Goal: Information Seeking & Learning: Learn about a topic

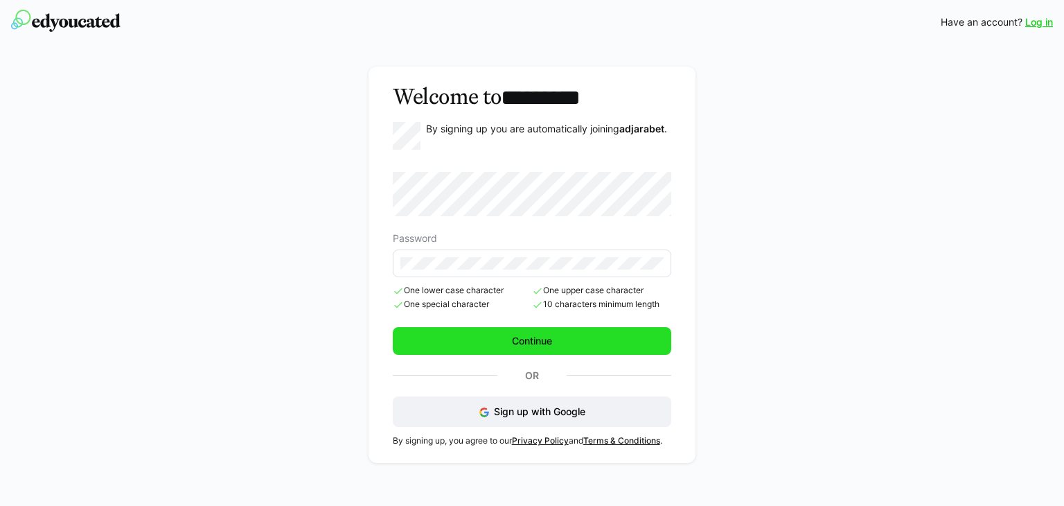
click at [504, 345] on span "Continue" at bounding box center [532, 341] width 279 height 28
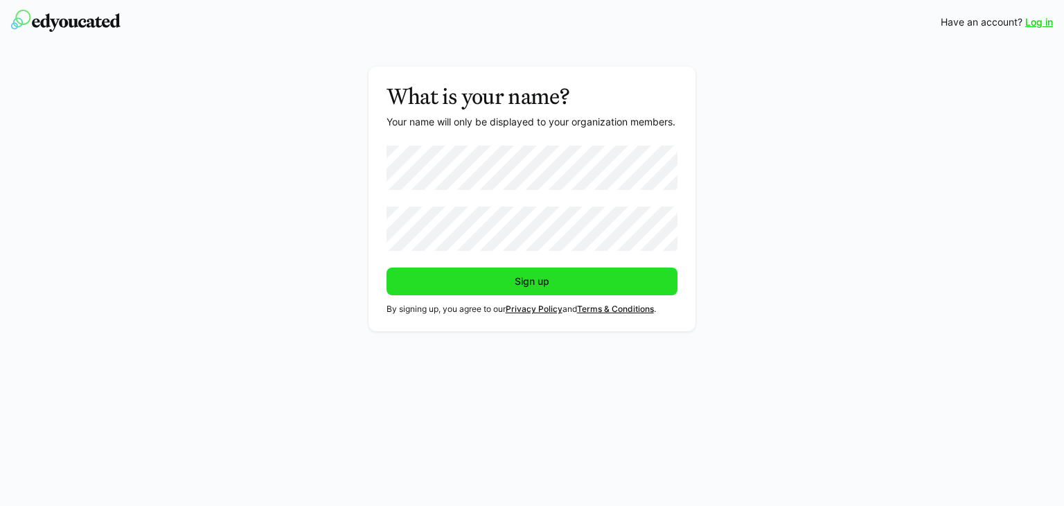
click at [509, 288] on span "Sign up" at bounding box center [533, 281] width 292 height 28
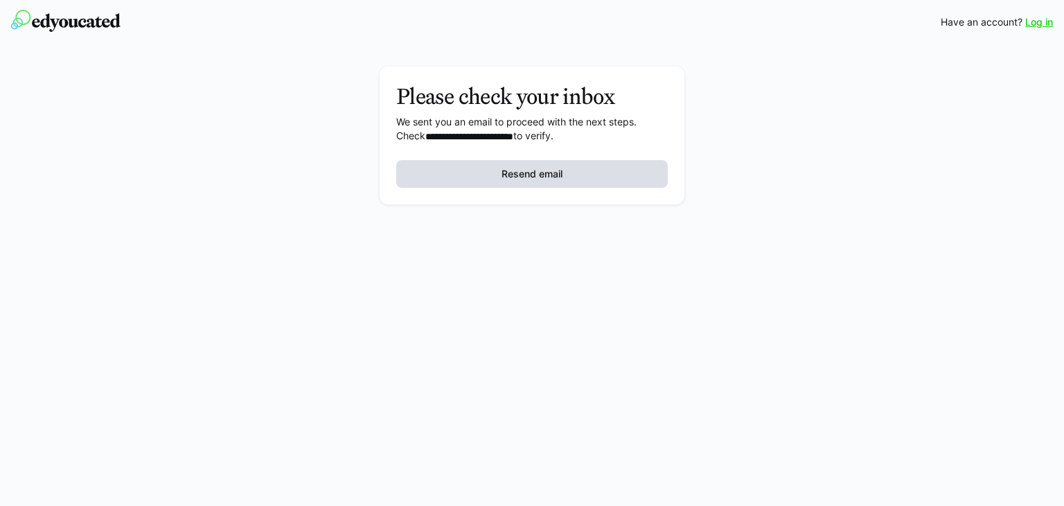
click at [473, 170] on span "Resend email" at bounding box center [532, 174] width 272 height 28
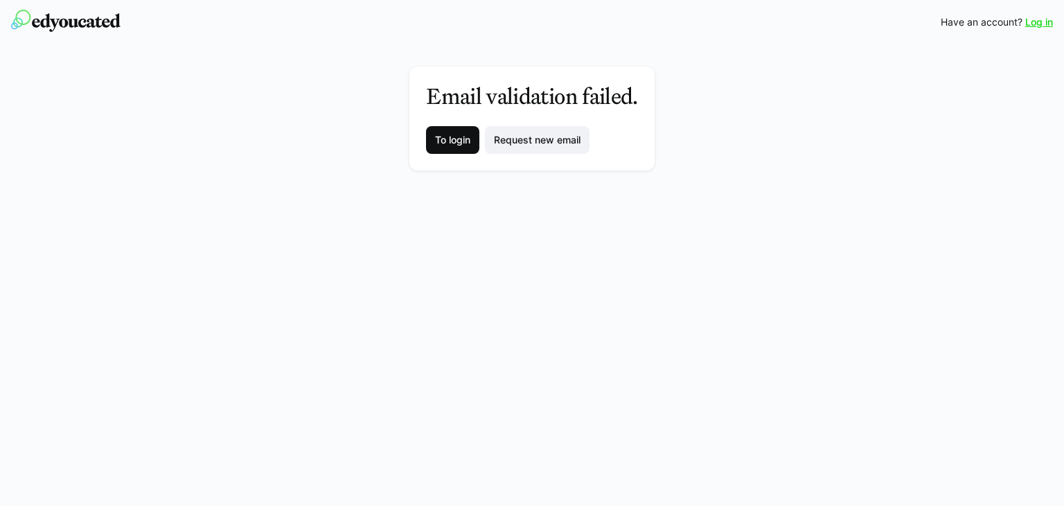
click at [458, 147] on span "To login" at bounding box center [452, 140] width 53 height 28
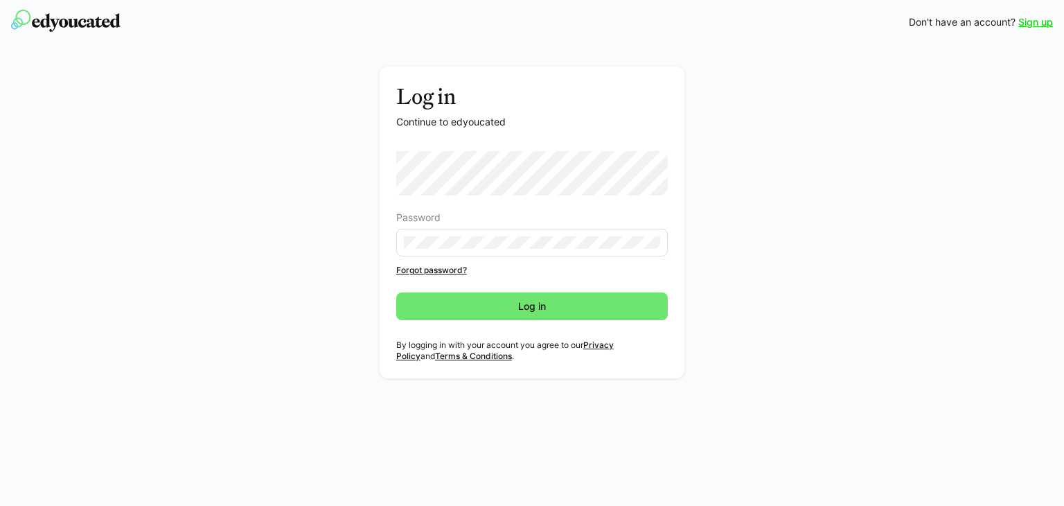
click at [465, 253] on eds-input at bounding box center [532, 243] width 272 height 28
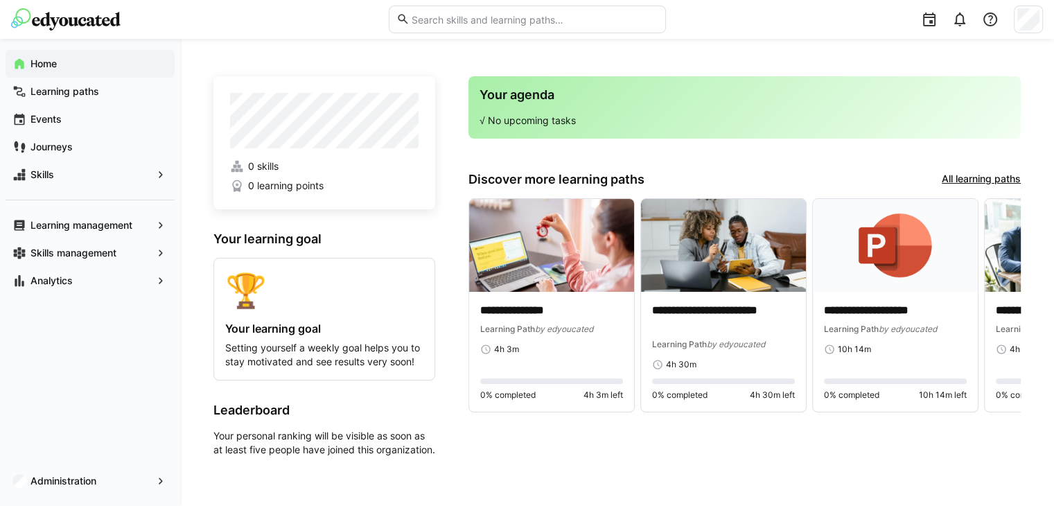
click at [36, 72] on div "Home" at bounding box center [90, 64] width 169 height 28
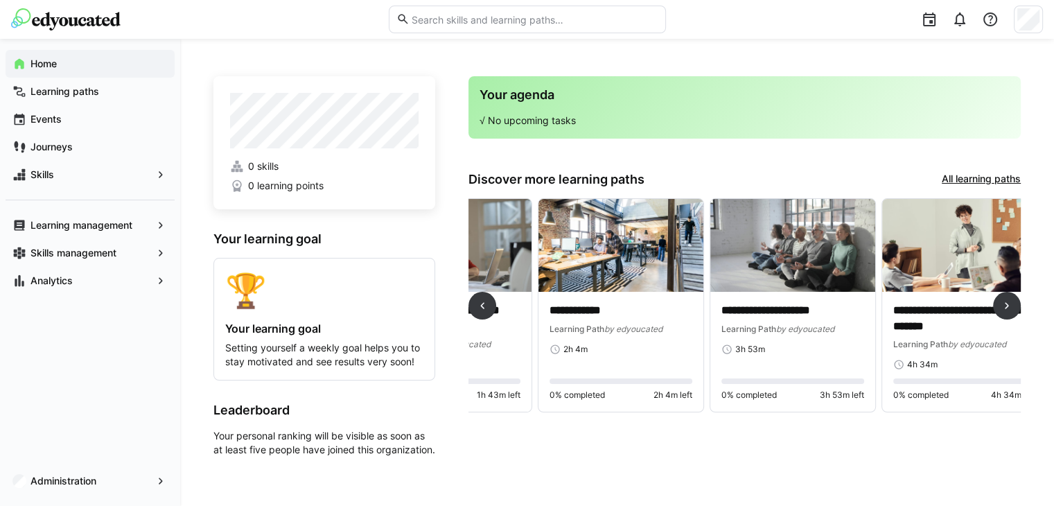
scroll to position [0, 815]
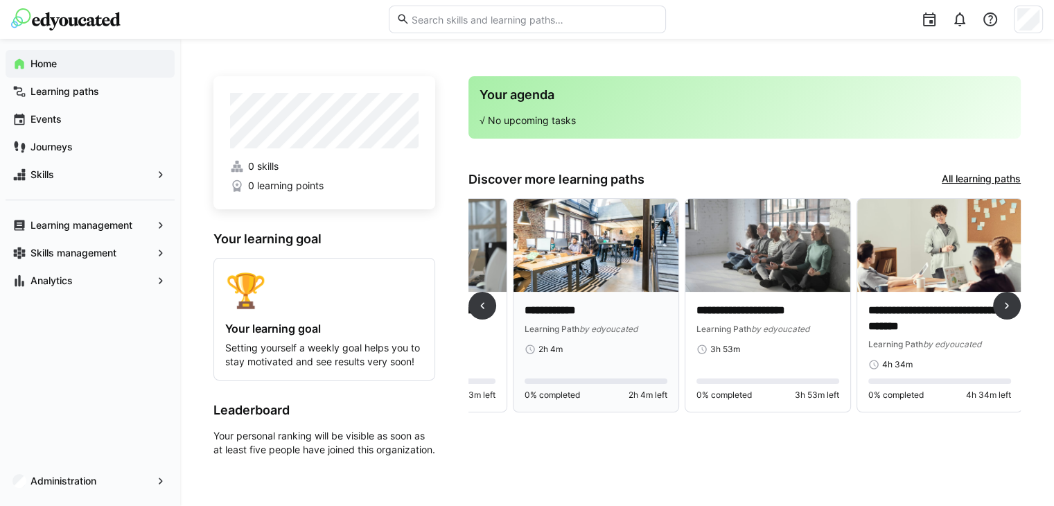
click at [552, 315] on p "**********" at bounding box center [596, 311] width 143 height 16
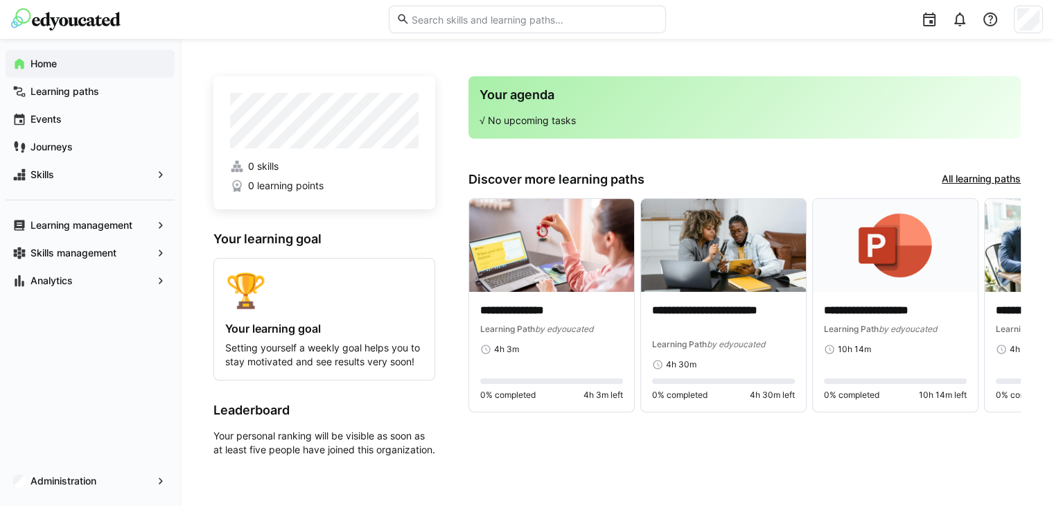
click at [84, 63] on span "Home" at bounding box center [97, 64] width 139 height 14
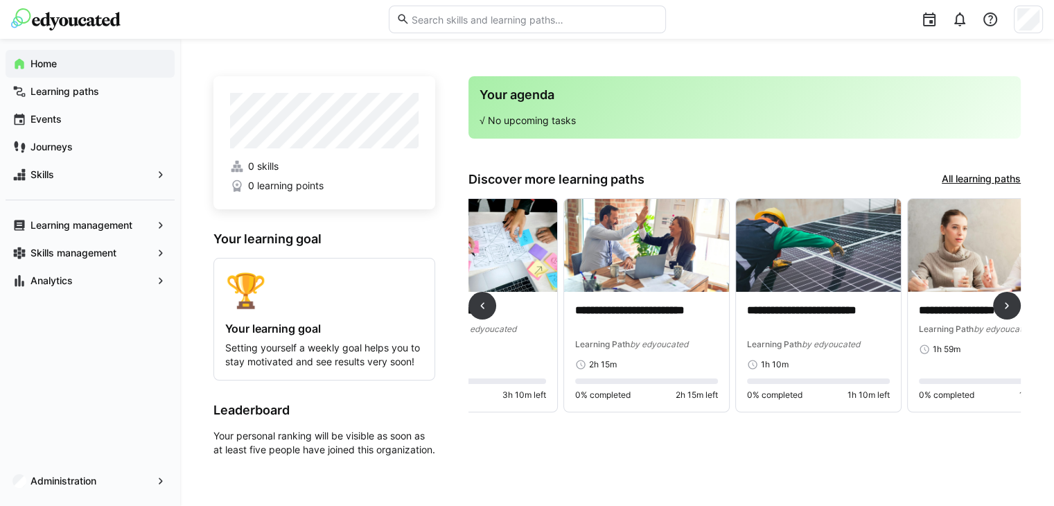
scroll to position [0, 1452]
click at [100, 90] on span "Learning paths" at bounding box center [97, 92] width 139 height 14
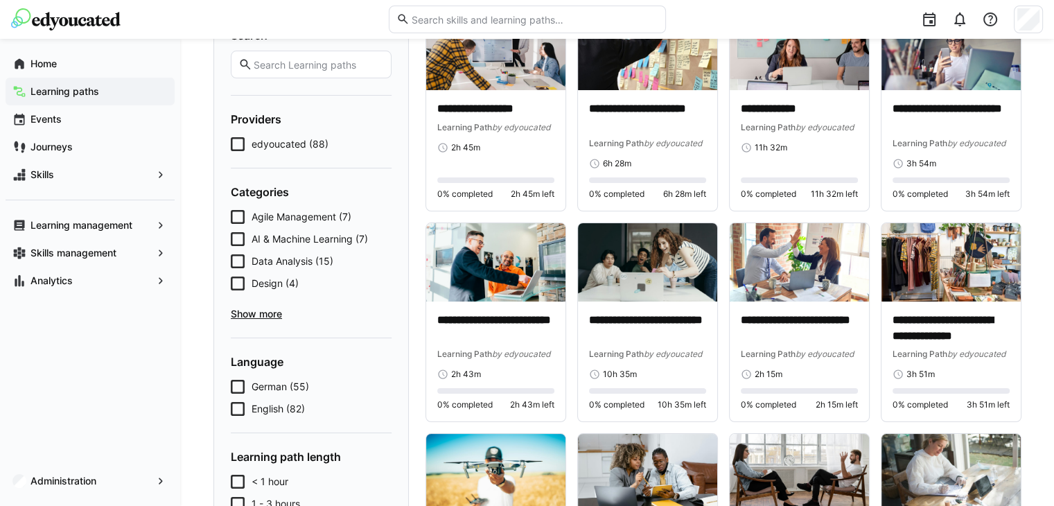
scroll to position [135, 0]
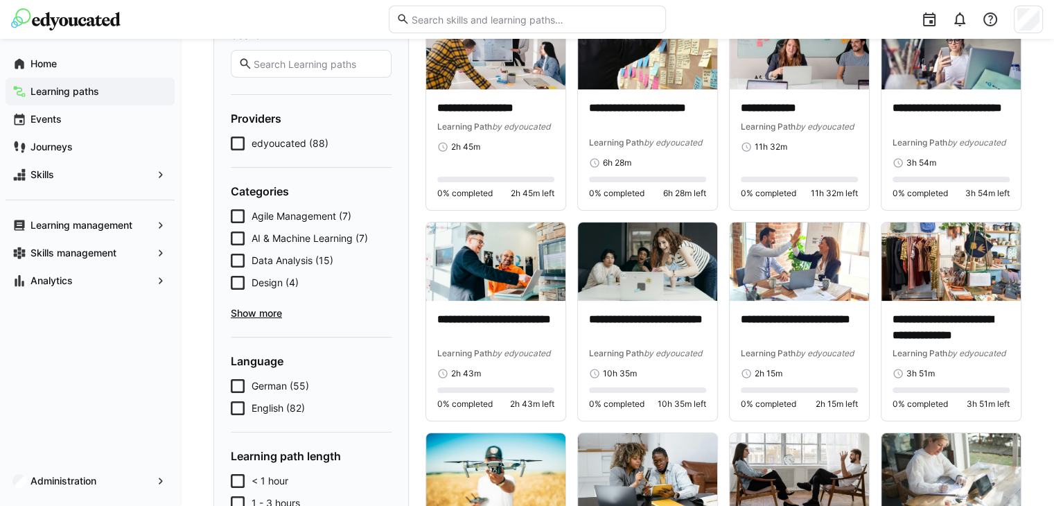
click at [250, 313] on span "Show more" at bounding box center [311, 313] width 161 height 14
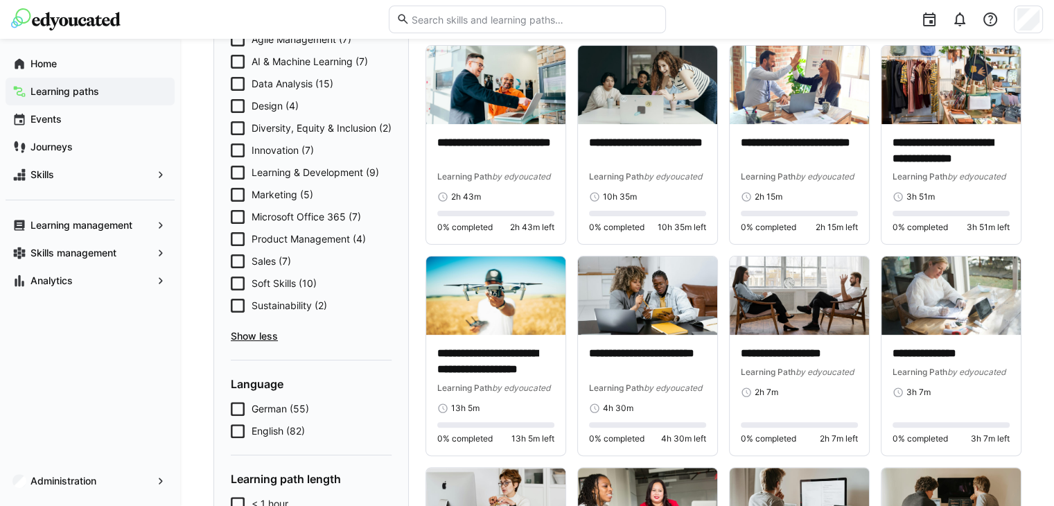
scroll to position [315, 0]
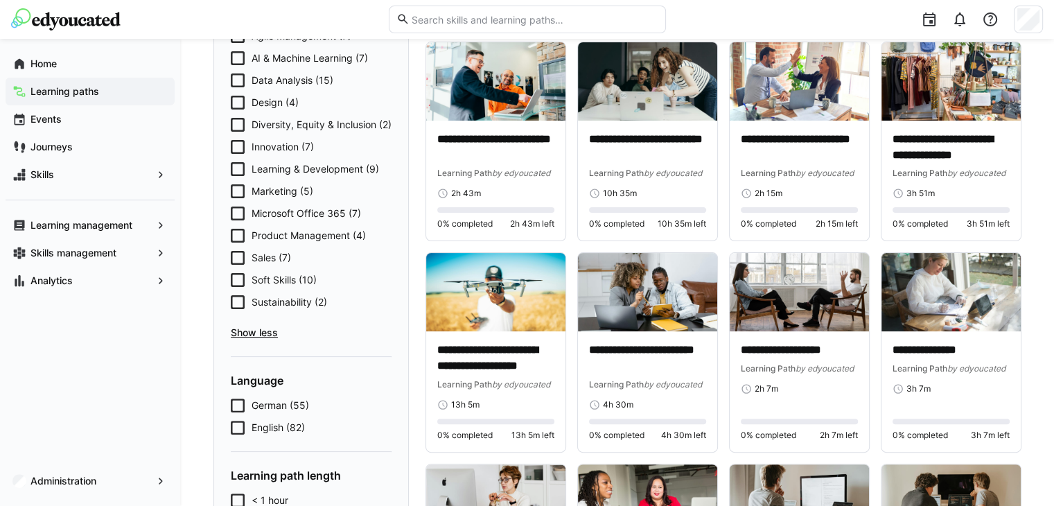
click at [322, 176] on span "Learning & Development (9)" at bounding box center [316, 169] width 128 height 14
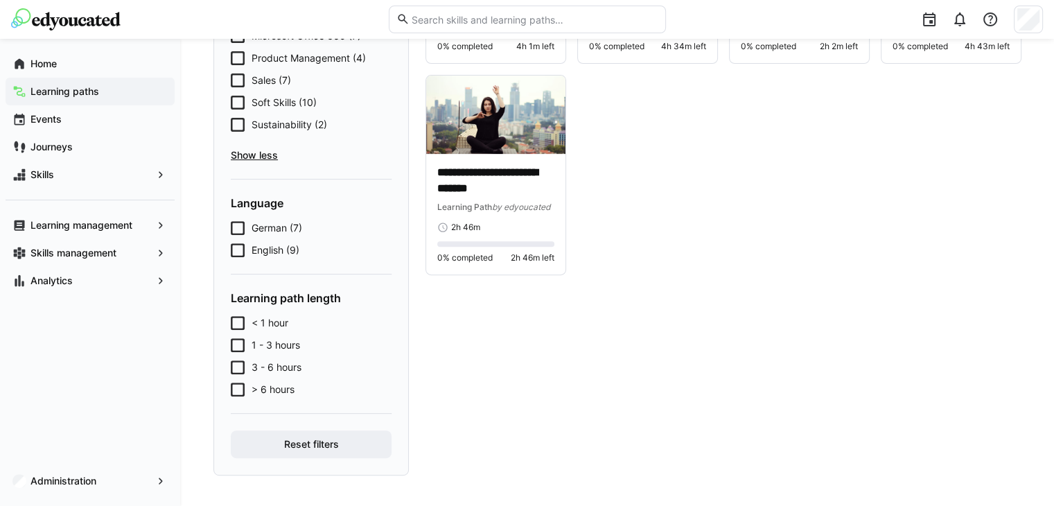
scroll to position [508, 0]
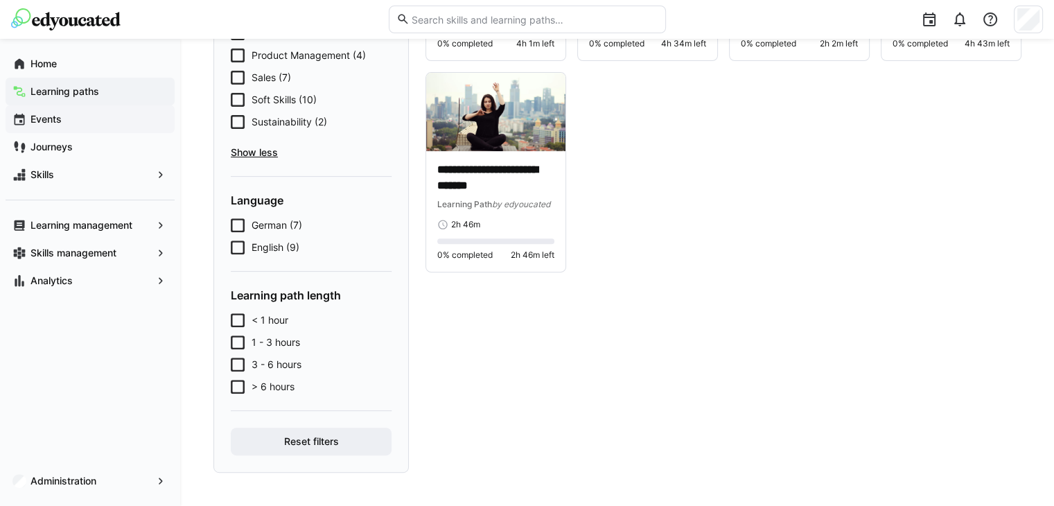
click at [74, 123] on span "Events" at bounding box center [97, 119] width 139 height 14
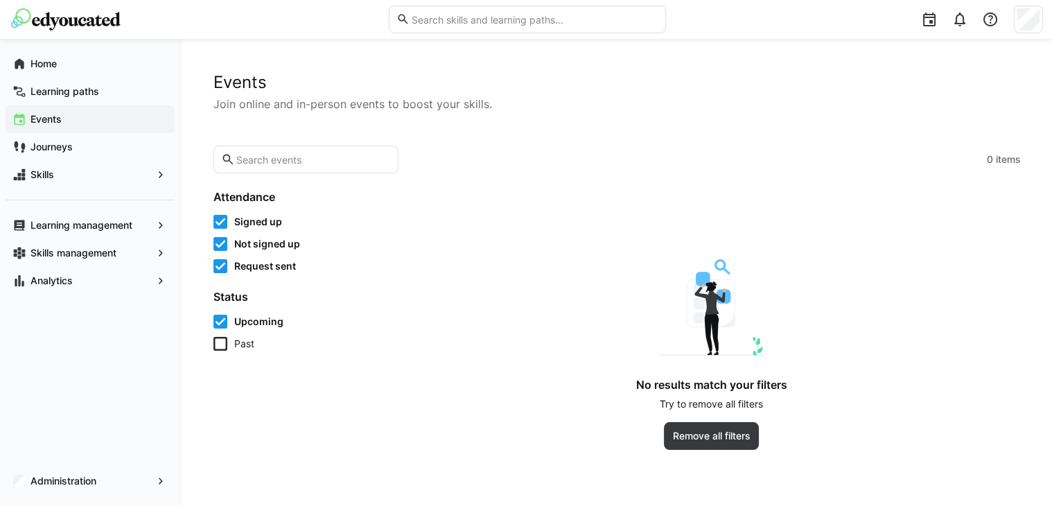
click at [220, 220] on icon at bounding box center [220, 222] width 14 height 14
click at [220, 241] on icon at bounding box center [220, 244] width 14 height 14
click at [220, 265] on icon at bounding box center [220, 266] width 14 height 14
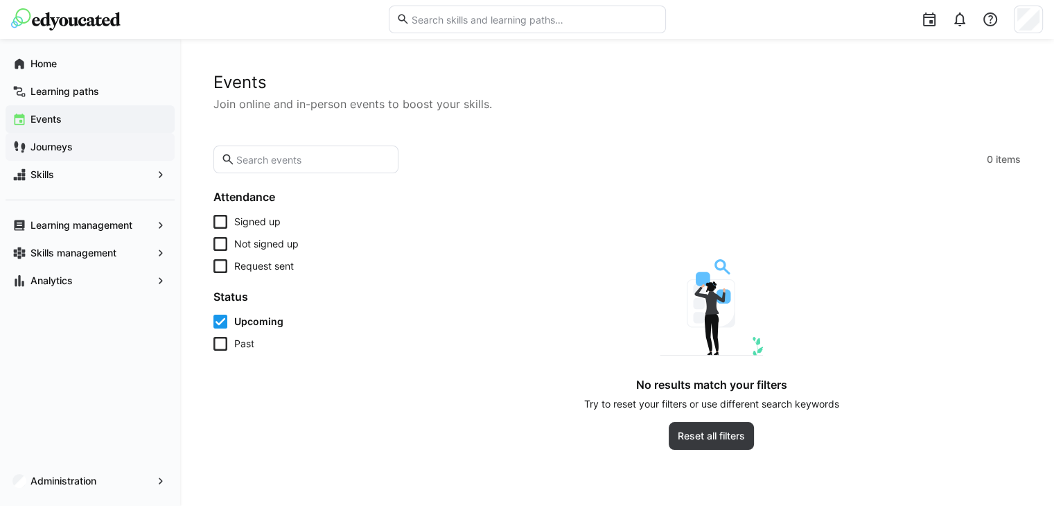
click at [0, 0] on app-navigation-label "Journeys" at bounding box center [0, 0] width 0 height 0
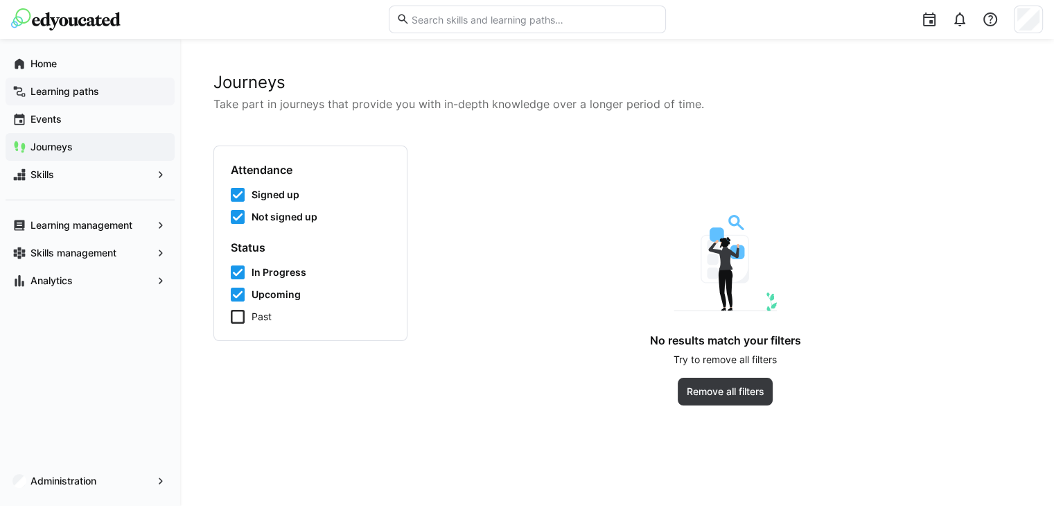
click at [76, 101] on div "Learning paths" at bounding box center [90, 92] width 169 height 28
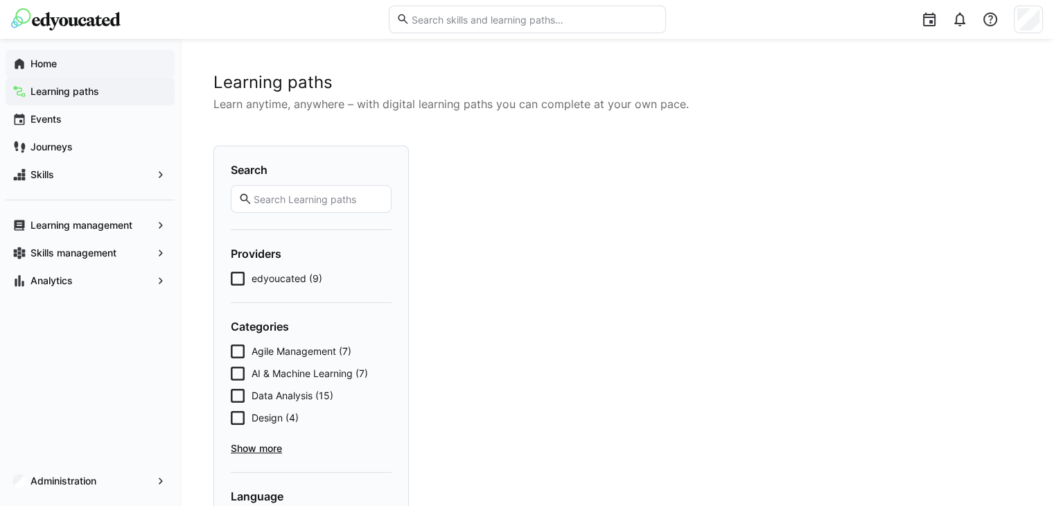
click at [68, 72] on div "Home" at bounding box center [90, 64] width 169 height 28
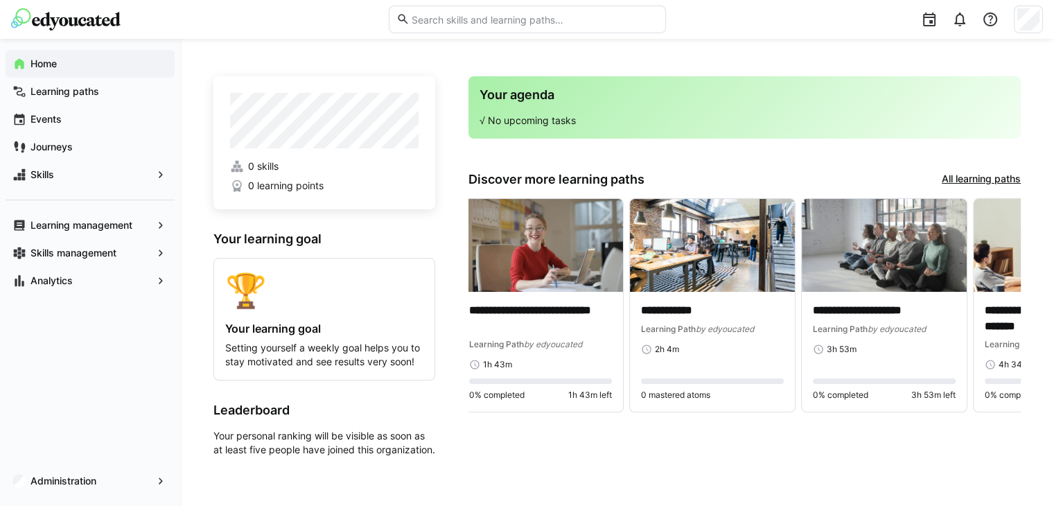
scroll to position [0, 701]
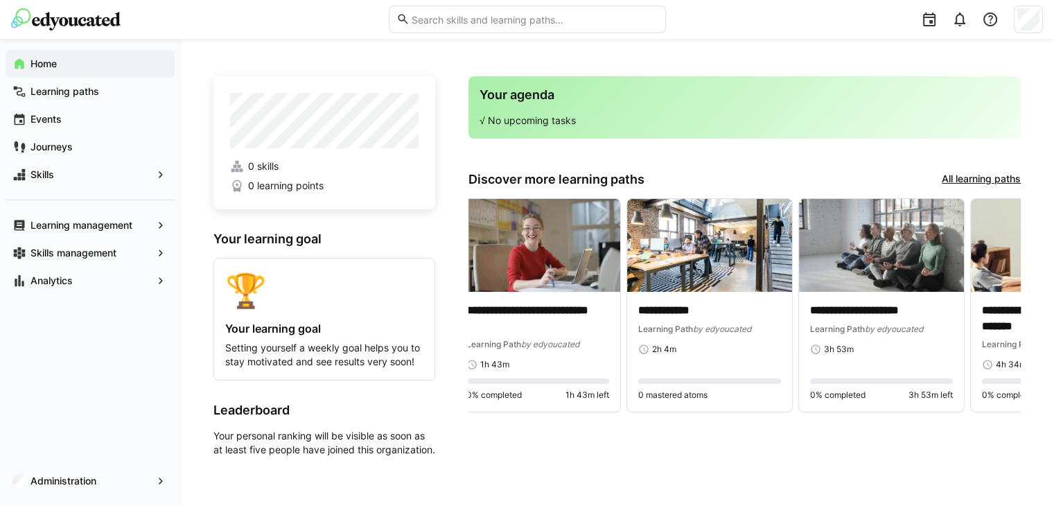
click at [996, 176] on link "All learning paths" at bounding box center [981, 179] width 79 height 15
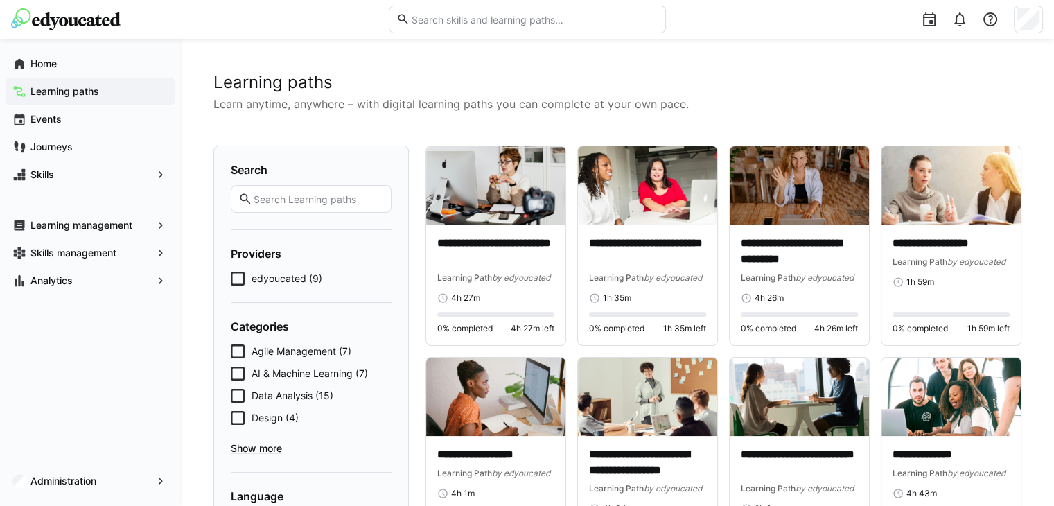
scroll to position [130, 0]
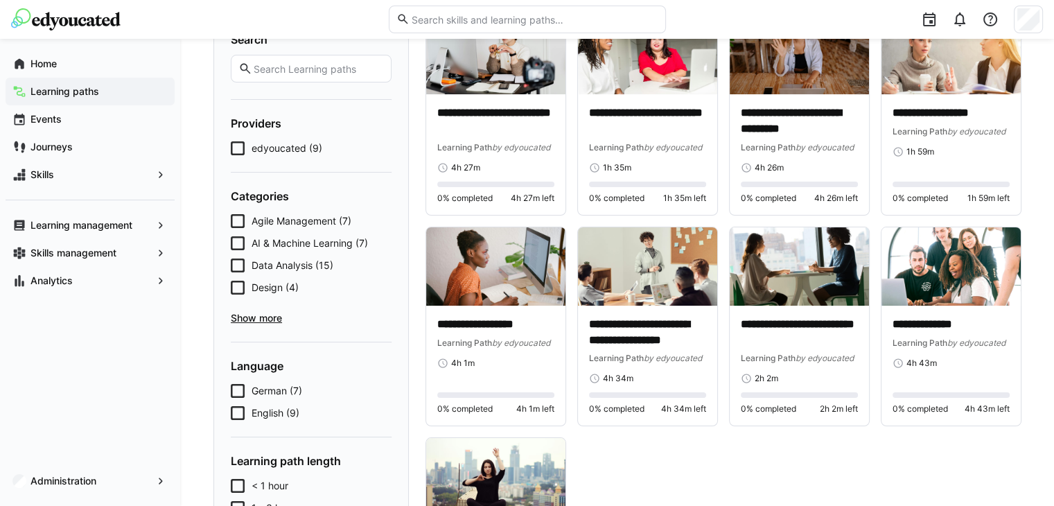
click at [269, 416] on span "English (9)" at bounding box center [276, 413] width 48 height 14
click at [270, 394] on span "German (7)" at bounding box center [277, 391] width 51 height 14
click at [270, 414] on span "English (9)" at bounding box center [278, 413] width 53 height 14
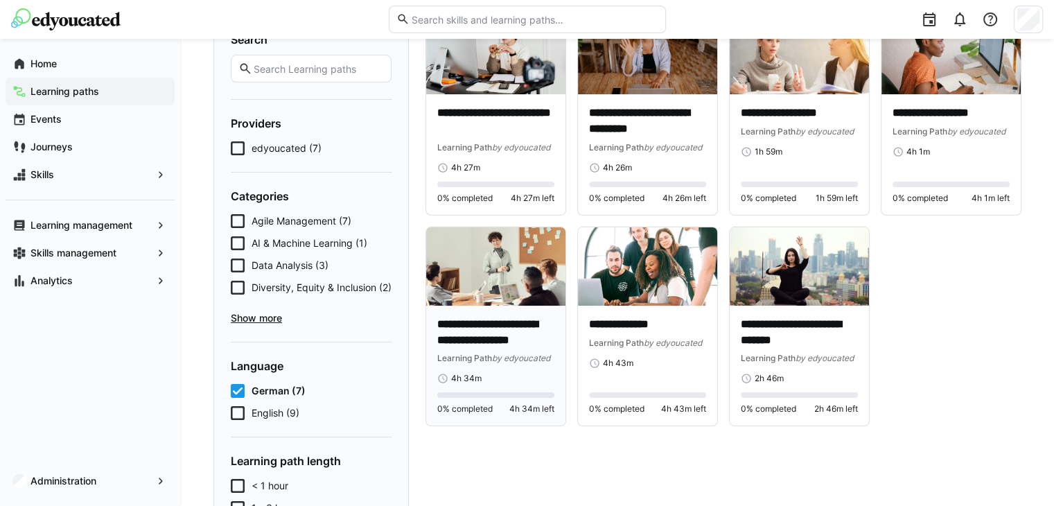
click at [475, 322] on p "**********" at bounding box center [495, 333] width 117 height 32
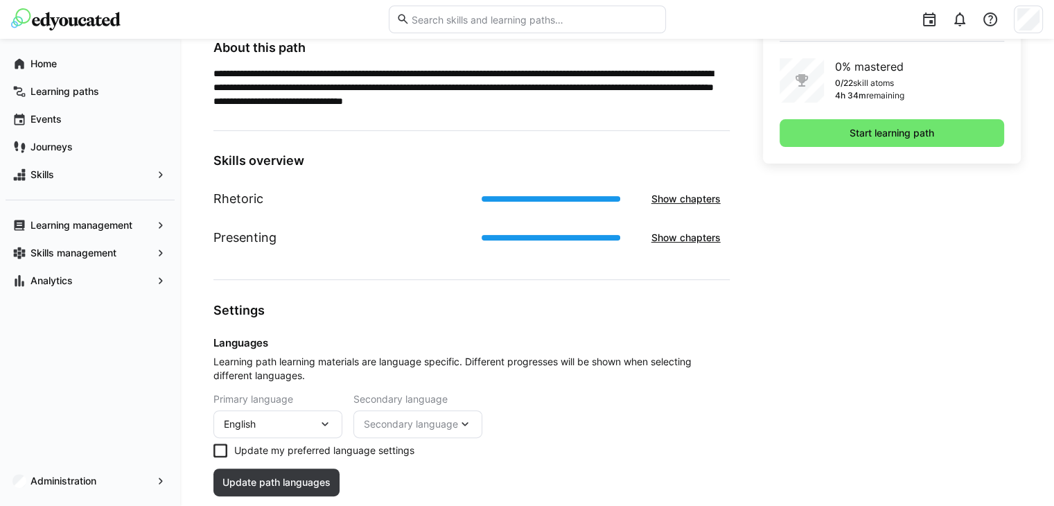
scroll to position [421, 0]
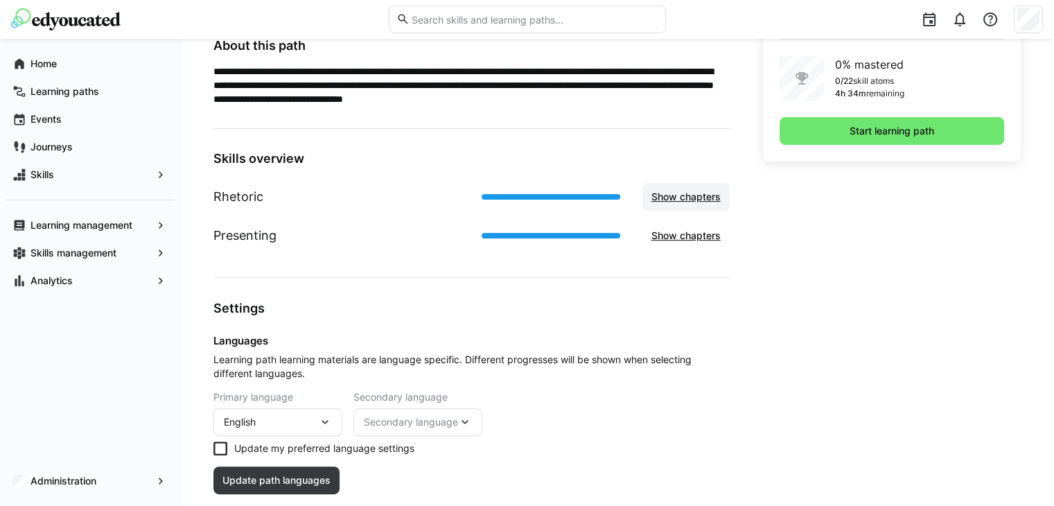
click at [694, 195] on span "Show chapters" at bounding box center [685, 197] width 73 height 14
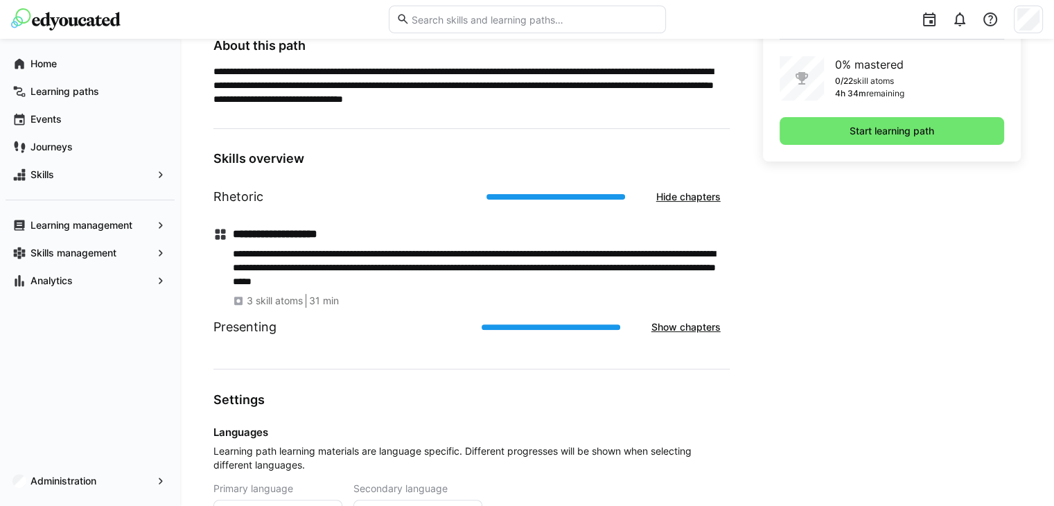
click at [279, 308] on div "Presenting Show chapters" at bounding box center [471, 327] width 516 height 39
click at [252, 301] on span "3 skill atoms" at bounding box center [275, 301] width 56 height 14
click at [219, 234] on eds-icon at bounding box center [220, 234] width 14 height 14
click at [233, 321] on h1 "Presenting" at bounding box center [244, 327] width 63 height 18
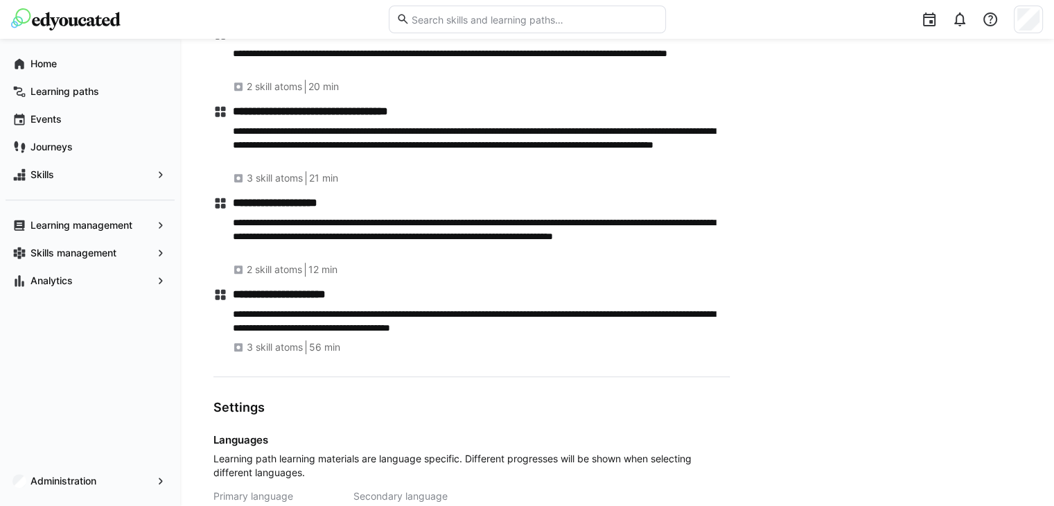
scroll to position [830, 0]
click at [239, 346] on eds-icon at bounding box center [238, 346] width 11 height 11
click at [327, 347] on span "56 min" at bounding box center [324, 347] width 31 height 14
click at [318, 259] on div "**********" at bounding box center [481, 235] width 497 height 80
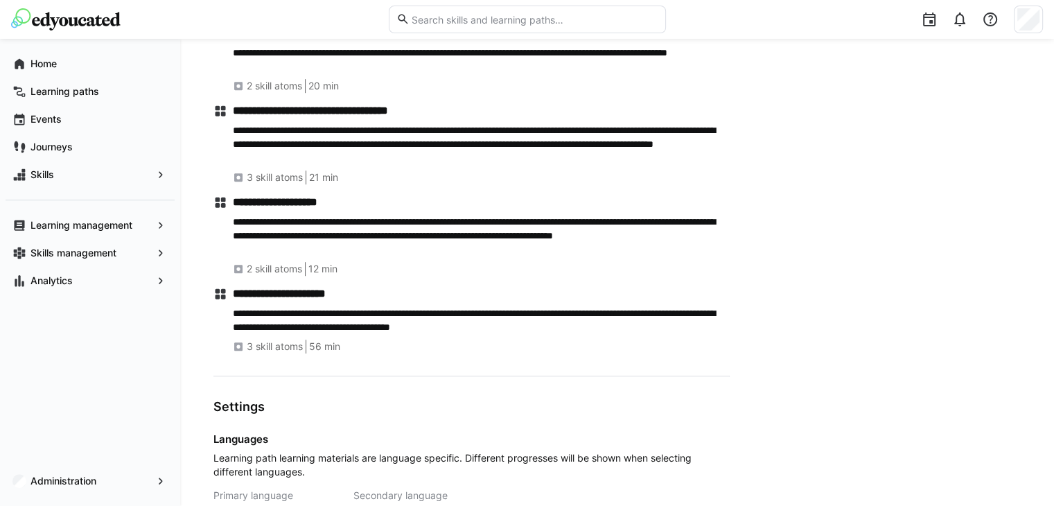
click at [250, 170] on span "3 skill atoms" at bounding box center [275, 177] width 56 height 14
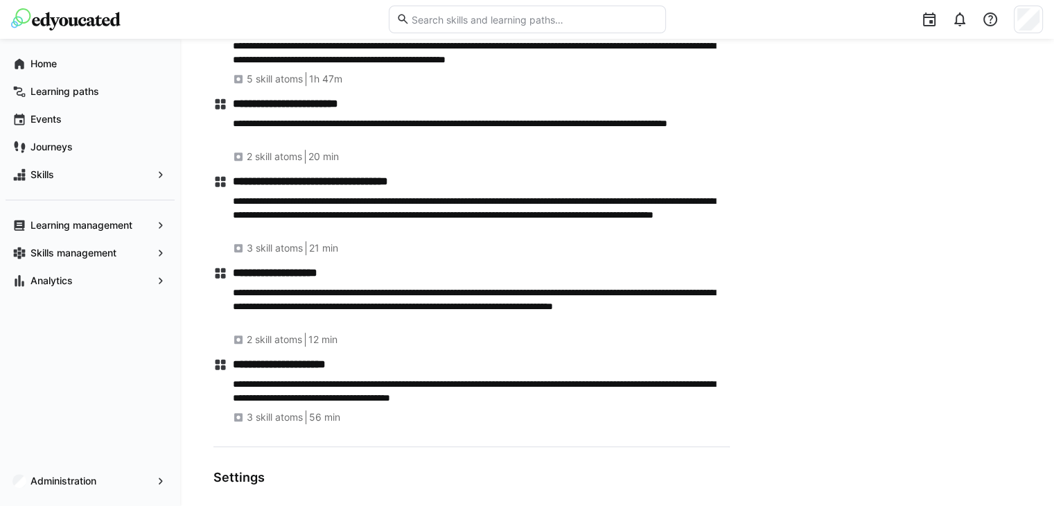
scroll to position [965, 0]
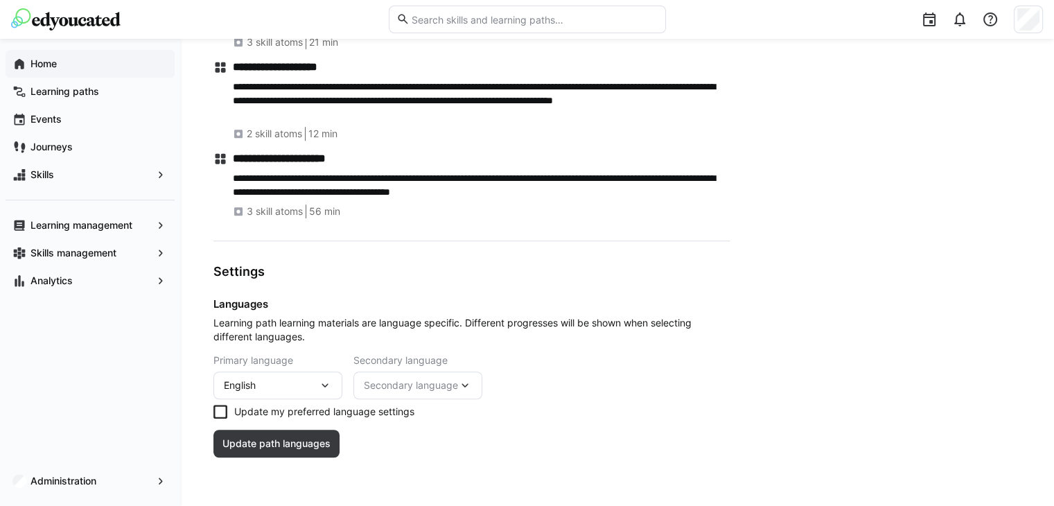
click at [87, 70] on span "Home" at bounding box center [97, 64] width 139 height 14
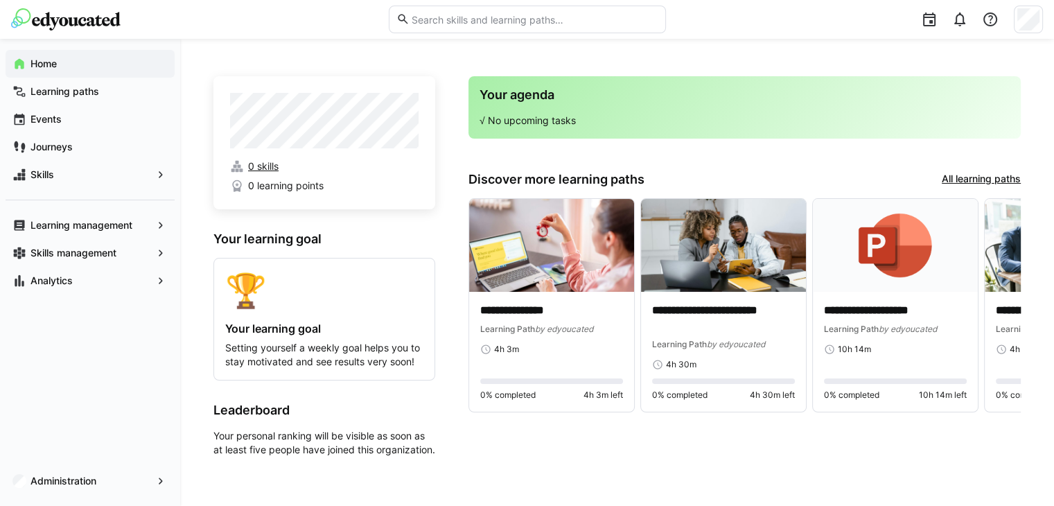
click at [254, 161] on span "0 skills" at bounding box center [263, 166] width 30 height 14
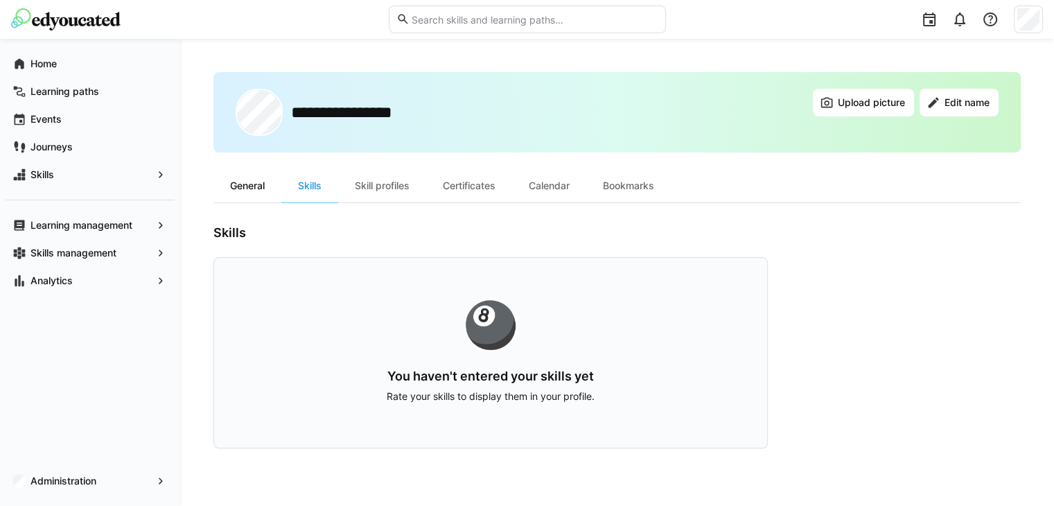
click at [241, 179] on div "General" at bounding box center [247, 185] width 68 height 33
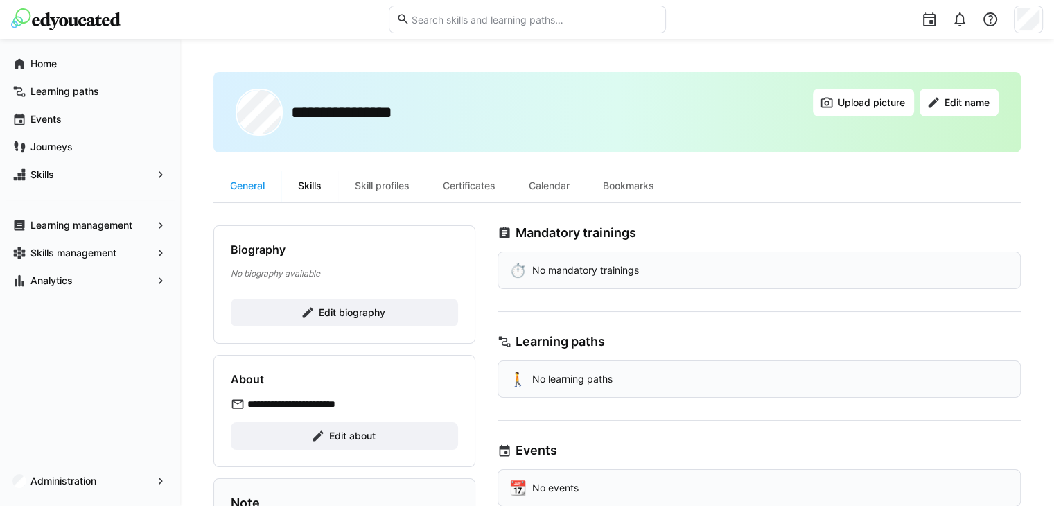
click at [322, 178] on div "Skills" at bounding box center [309, 185] width 57 height 33
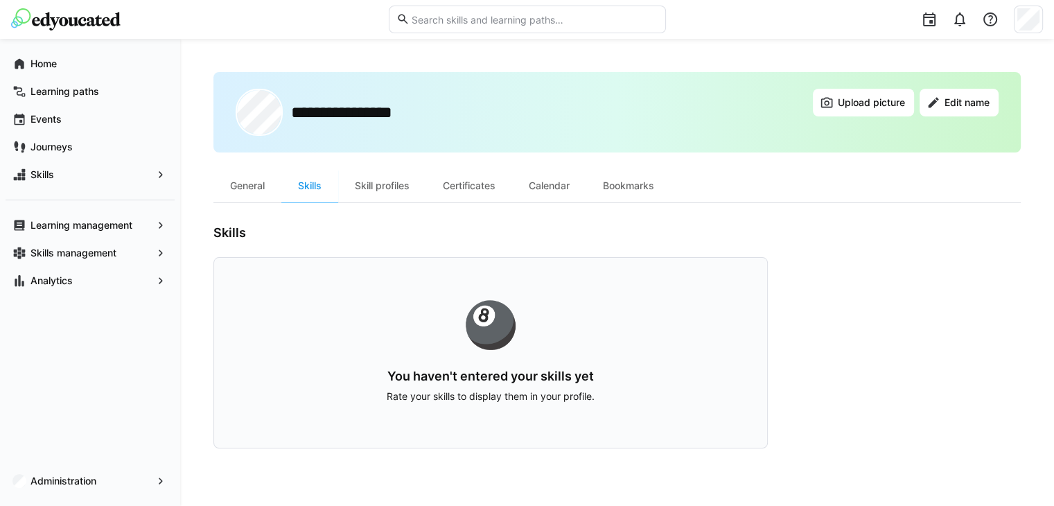
click at [495, 322] on div "🎱" at bounding box center [490, 324] width 464 height 44
click at [489, 391] on p "Rate your skills to display them in your profile." at bounding box center [490, 396] width 464 height 14
click at [389, 183] on div "Skill profiles" at bounding box center [382, 185] width 88 height 33
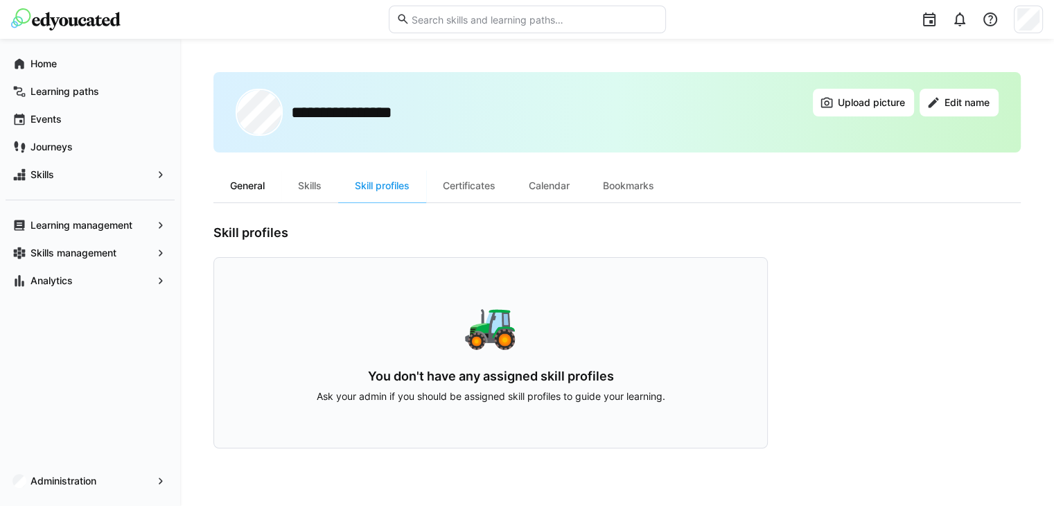
click at [258, 178] on div "General" at bounding box center [247, 185] width 68 height 33
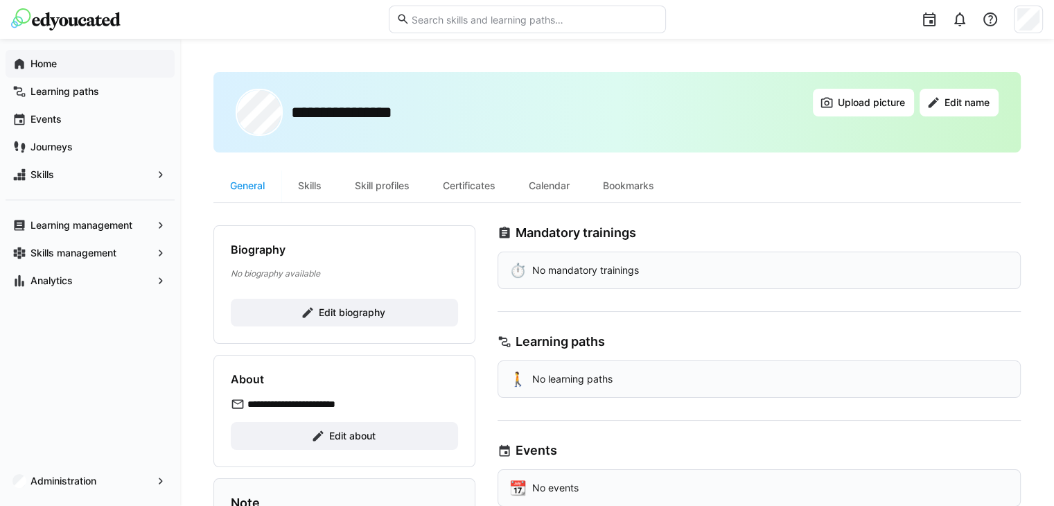
click at [71, 64] on span "Home" at bounding box center [97, 64] width 139 height 14
click at [256, 190] on div "General" at bounding box center [247, 185] width 68 height 33
click at [314, 182] on div "Skills" at bounding box center [309, 185] width 57 height 33
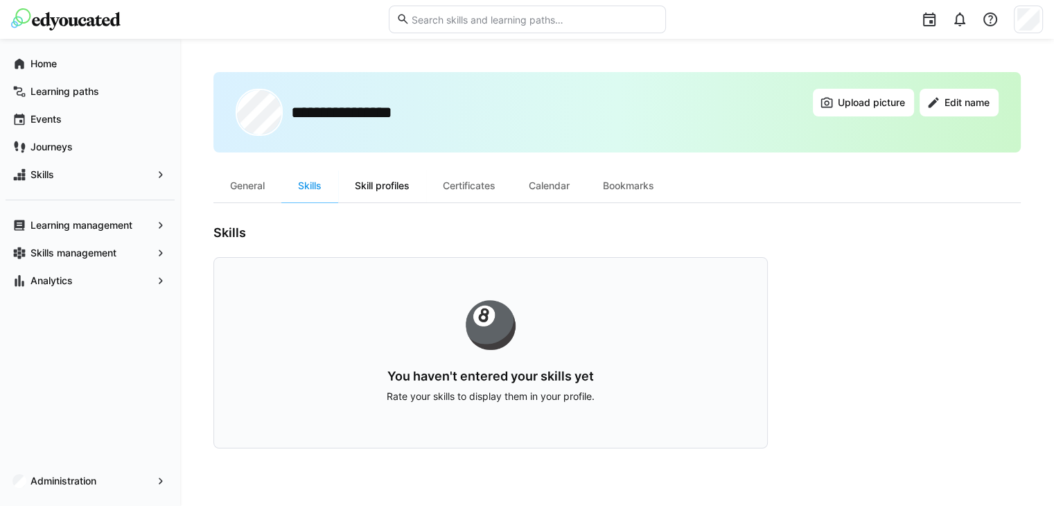
click at [402, 177] on div "Skill profiles" at bounding box center [382, 185] width 88 height 33
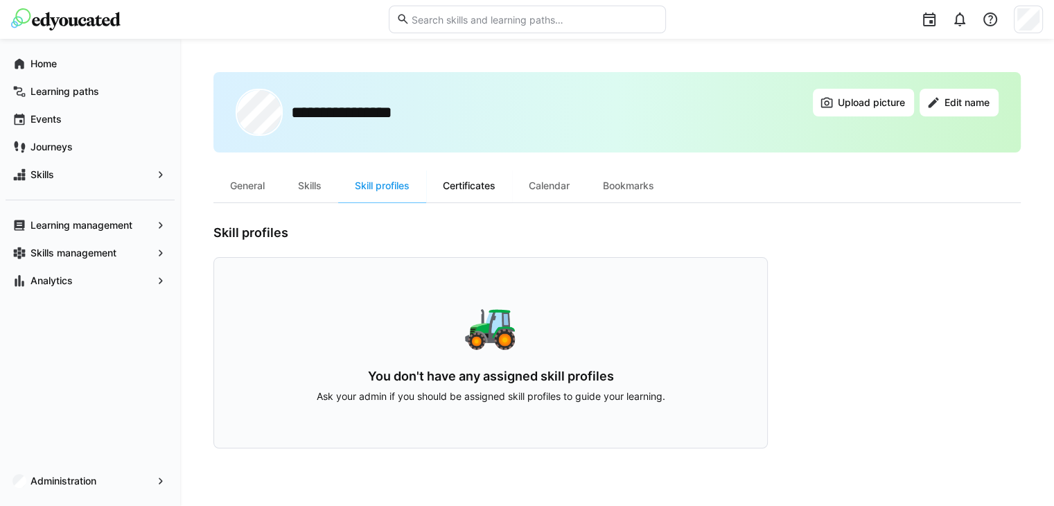
click at [450, 186] on div "Certificates" at bounding box center [469, 185] width 86 height 33
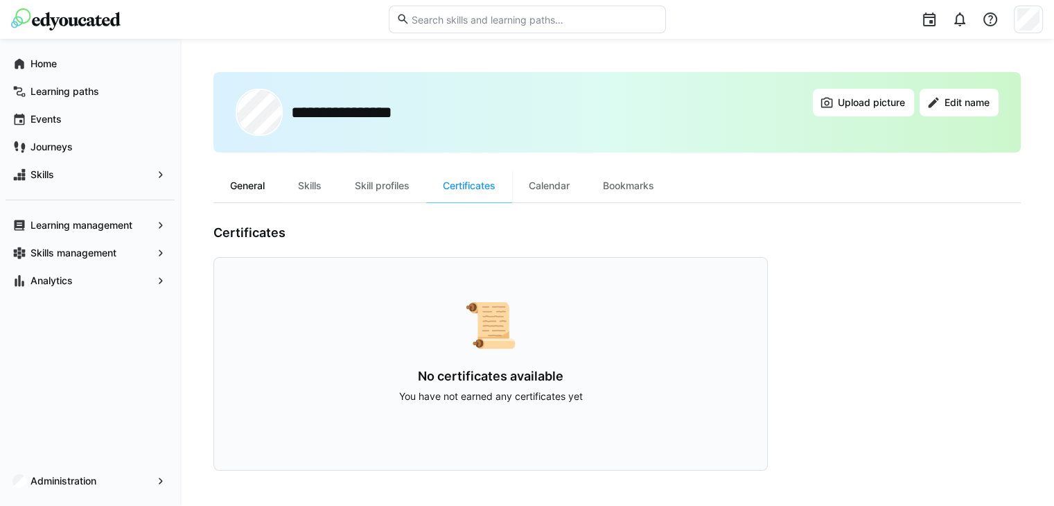
click at [271, 188] on div "General" at bounding box center [247, 185] width 68 height 33
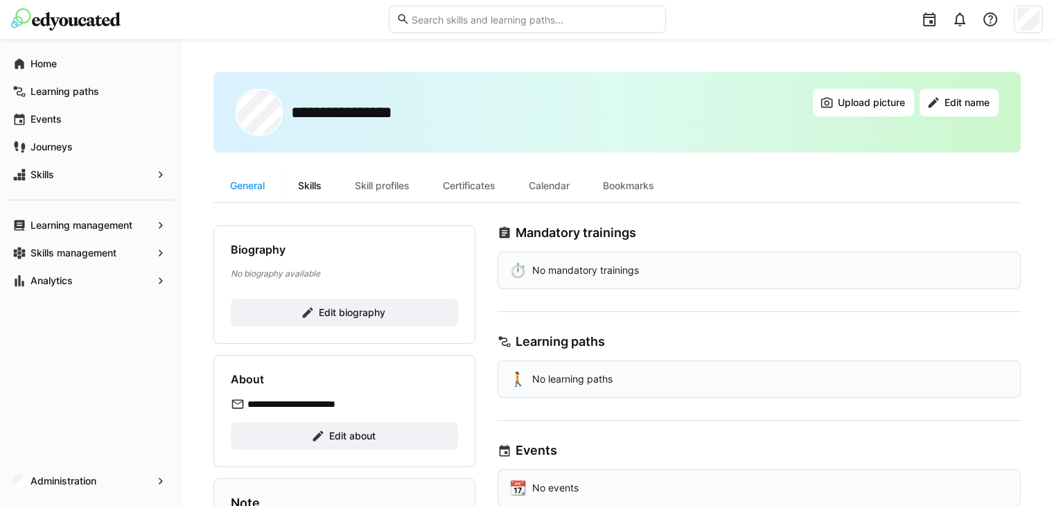
click at [295, 184] on div "Skills" at bounding box center [309, 185] width 57 height 33
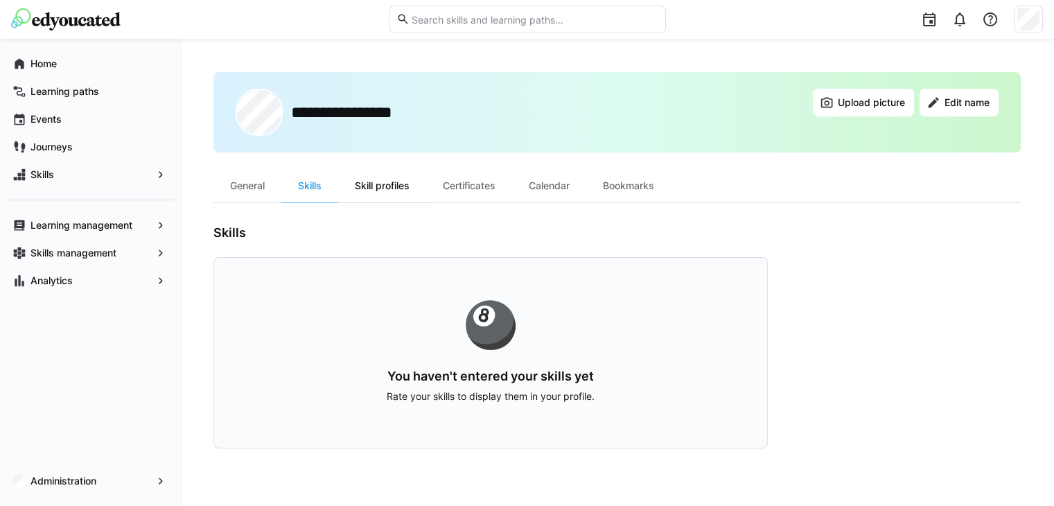
click at [403, 178] on div "Skill profiles" at bounding box center [382, 185] width 88 height 33
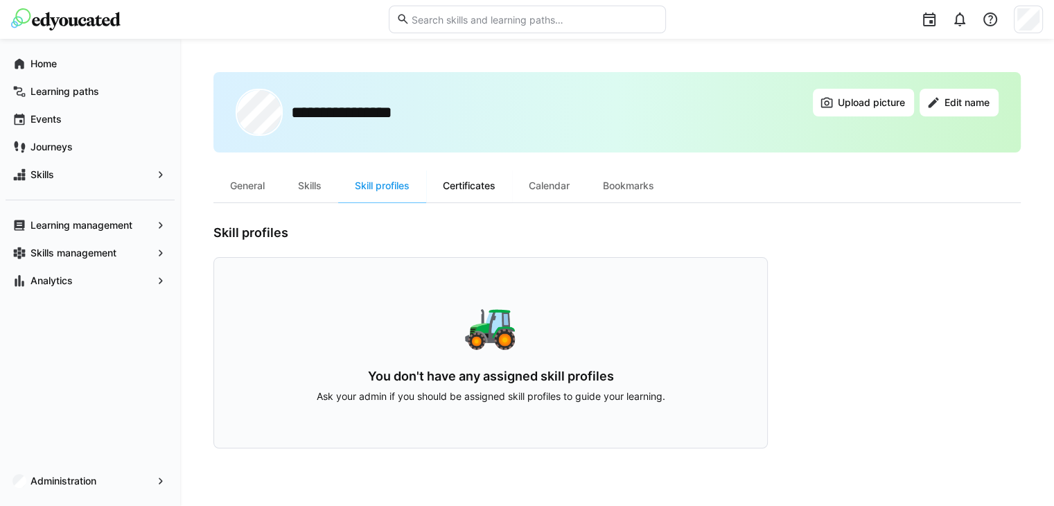
click at [480, 193] on div "Certificates" at bounding box center [469, 185] width 86 height 33
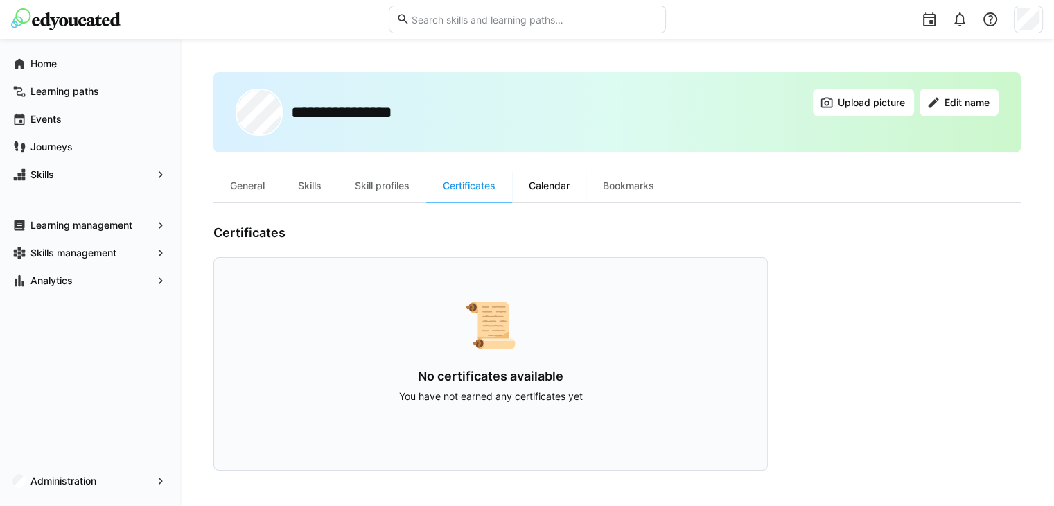
click at [528, 197] on div "Calendar" at bounding box center [549, 185] width 74 height 33
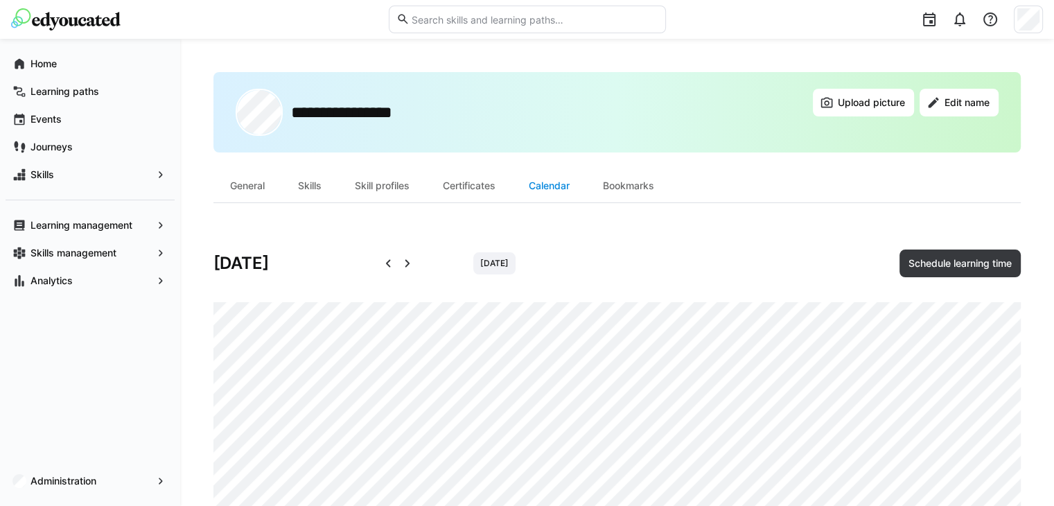
scroll to position [72, 0]
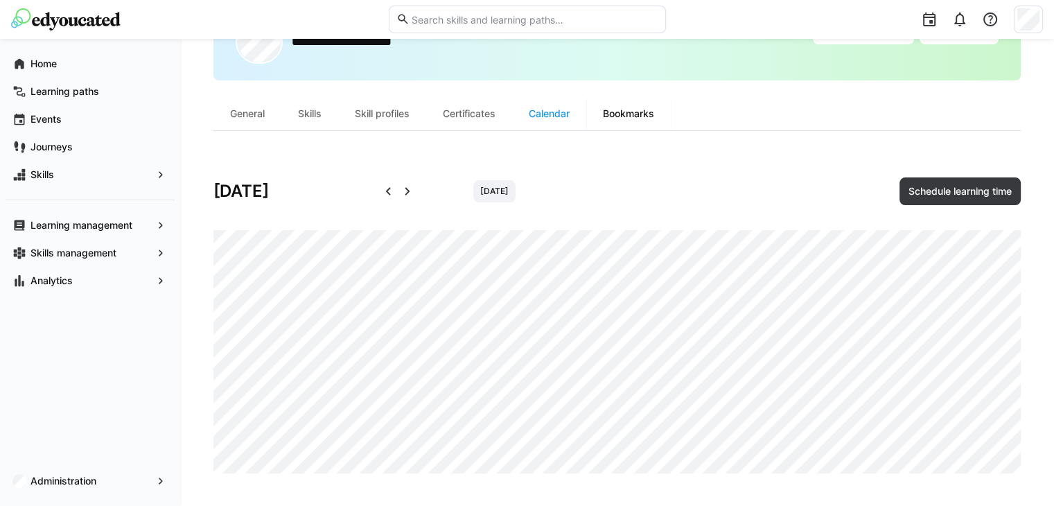
click at [636, 105] on div "Bookmarks" at bounding box center [628, 113] width 85 height 33
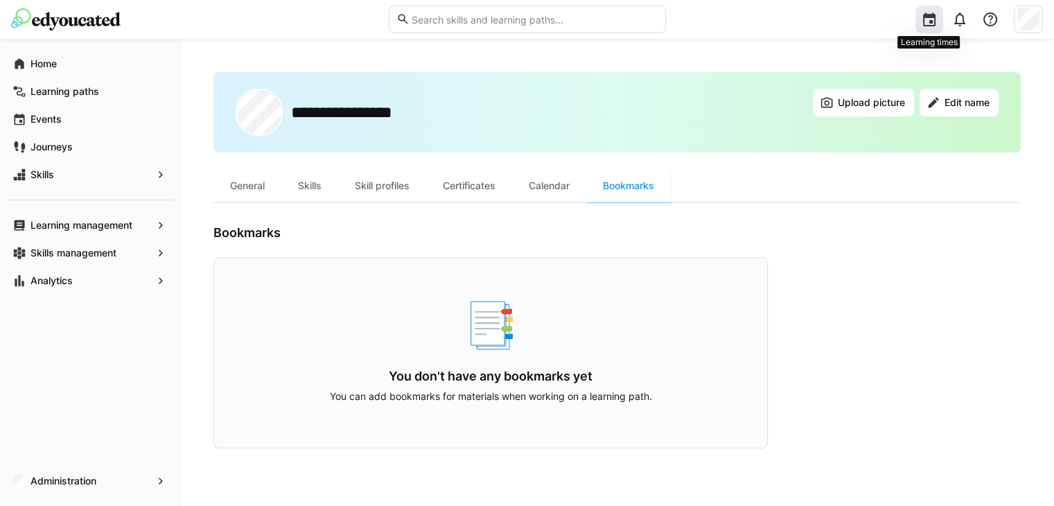
click at [929, 24] on eds-icon at bounding box center [929, 19] width 17 height 17
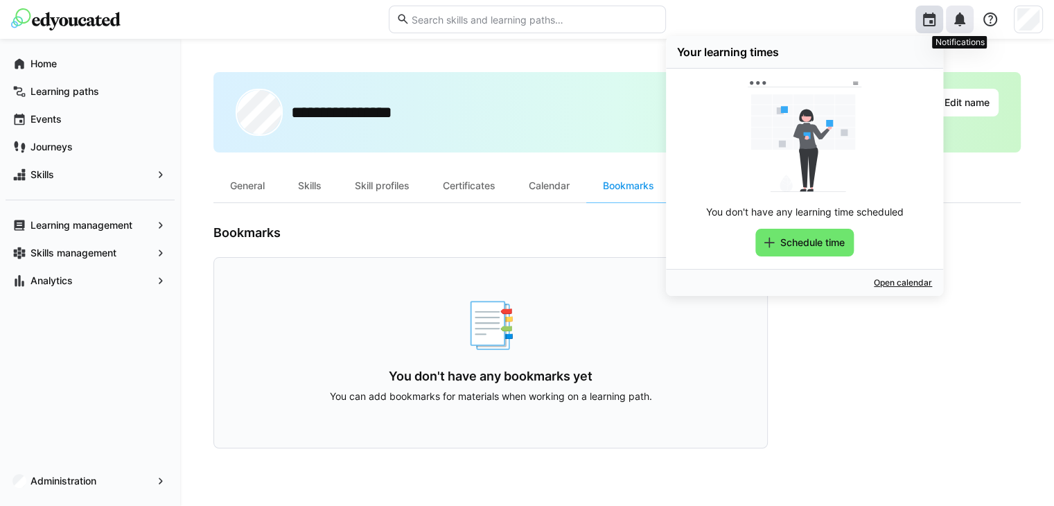
click at [950, 24] on div at bounding box center [960, 20] width 28 height 28
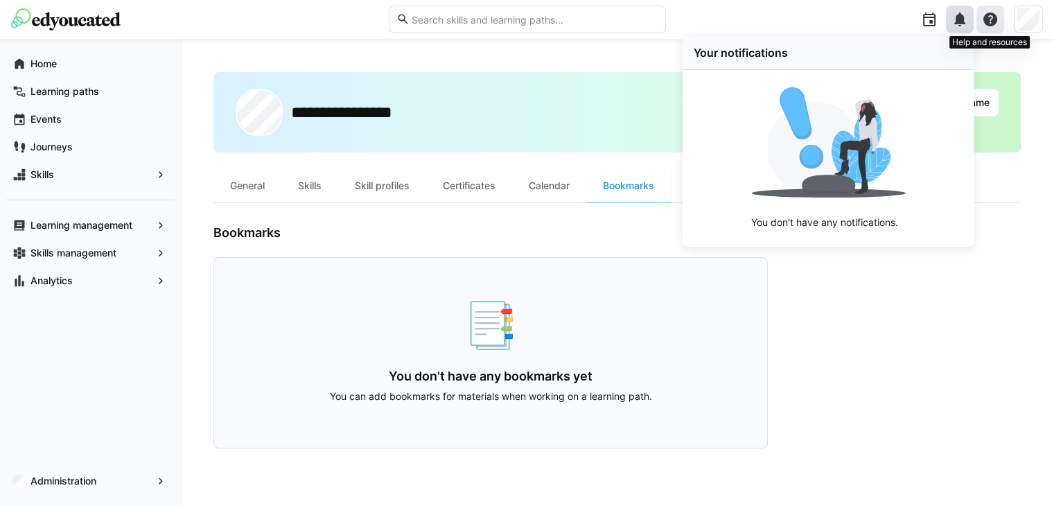
click at [978, 23] on div at bounding box center [990, 20] width 28 height 28
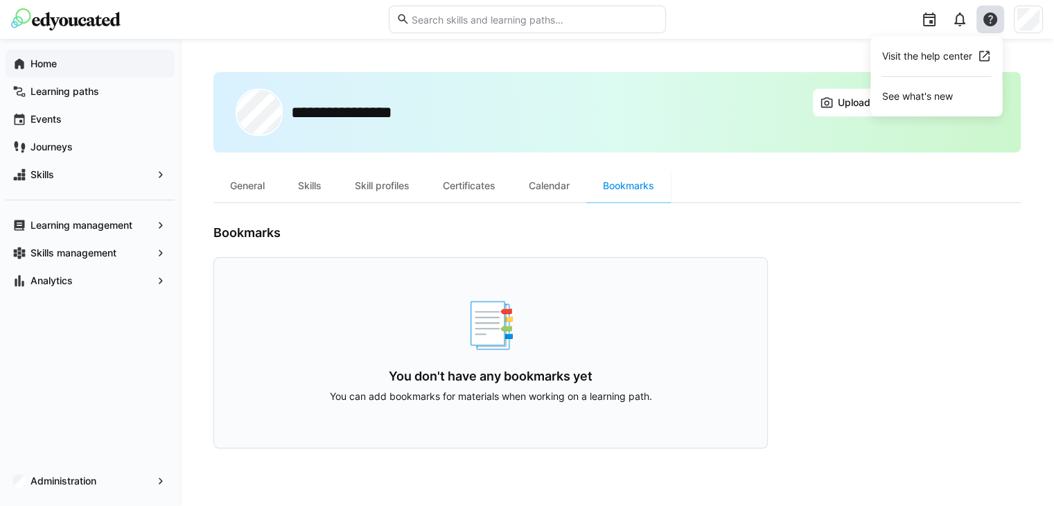
click at [44, 54] on div "Home" at bounding box center [90, 64] width 169 height 28
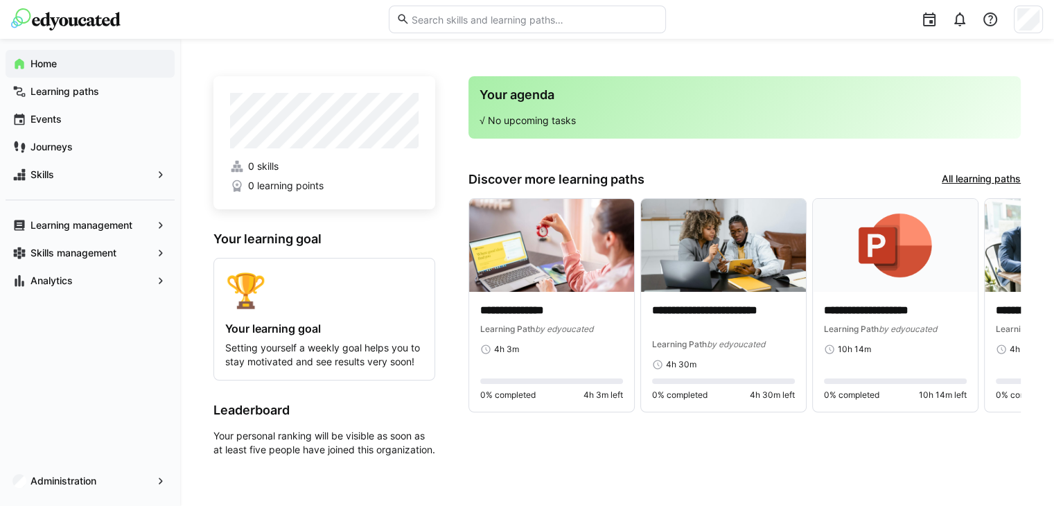
click at [96, 71] on div "Home" at bounding box center [90, 64] width 169 height 28
click at [115, 98] on div "Learning paths" at bounding box center [90, 92] width 169 height 28
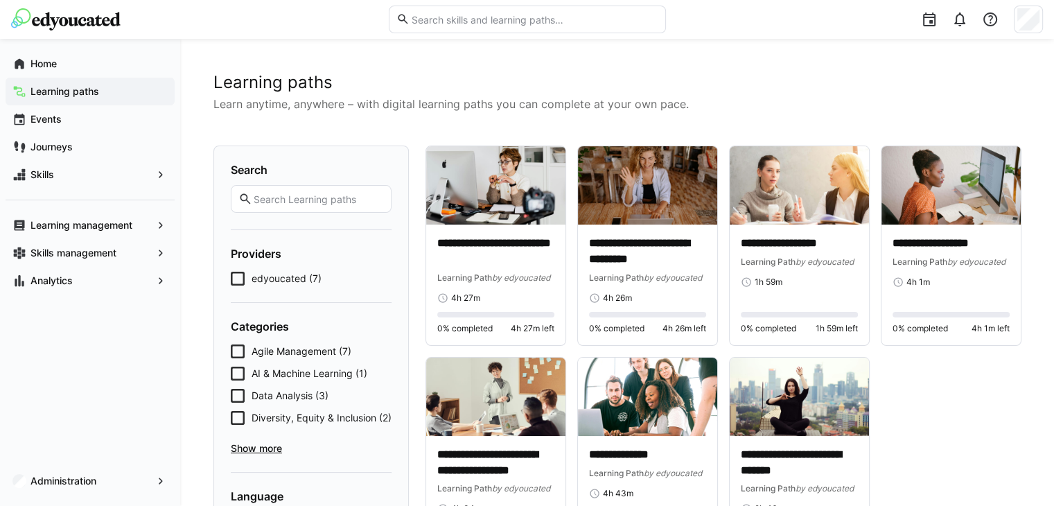
click at [277, 281] on span "edyoucated (7)" at bounding box center [287, 279] width 70 height 14
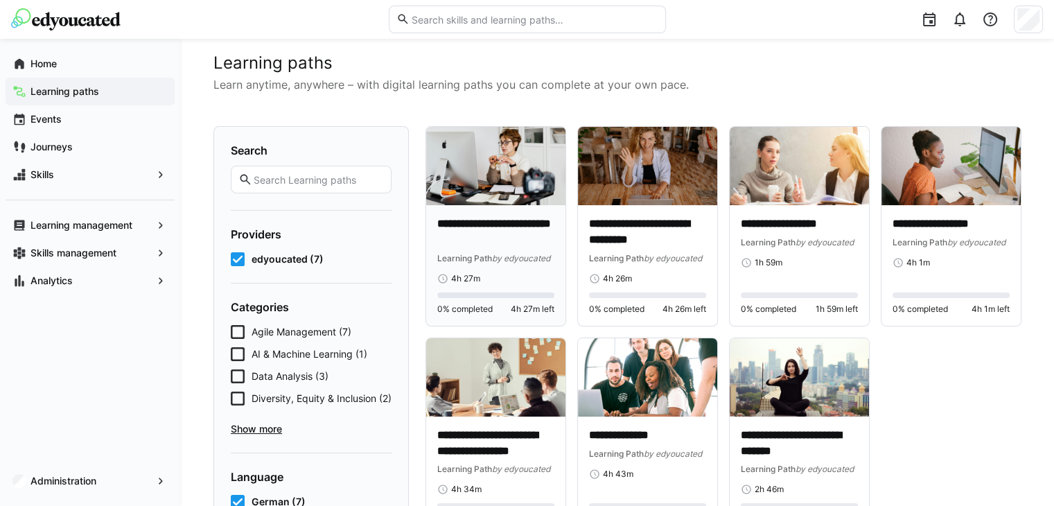
scroll to position [18, 0]
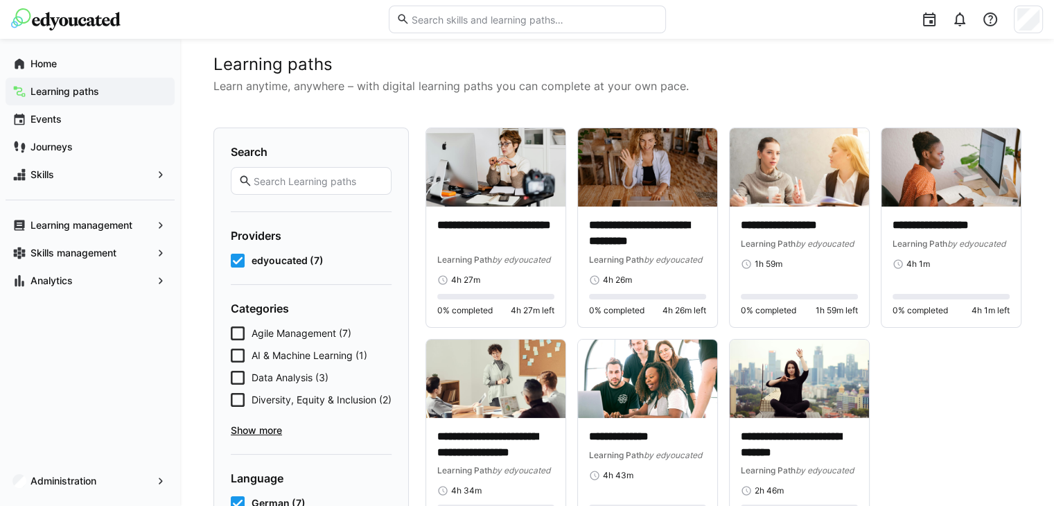
click at [263, 437] on span "Show more" at bounding box center [311, 430] width 161 height 14
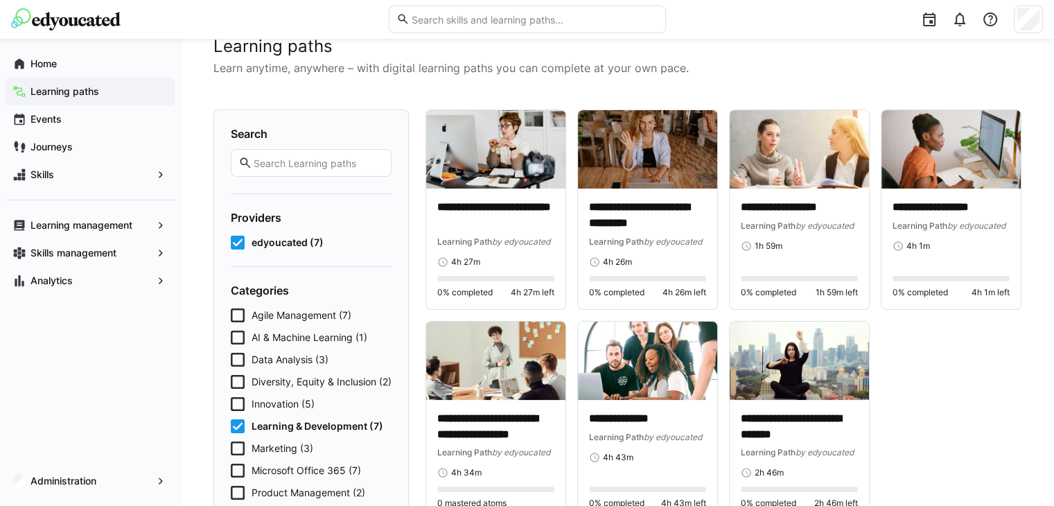
scroll to position [0, 0]
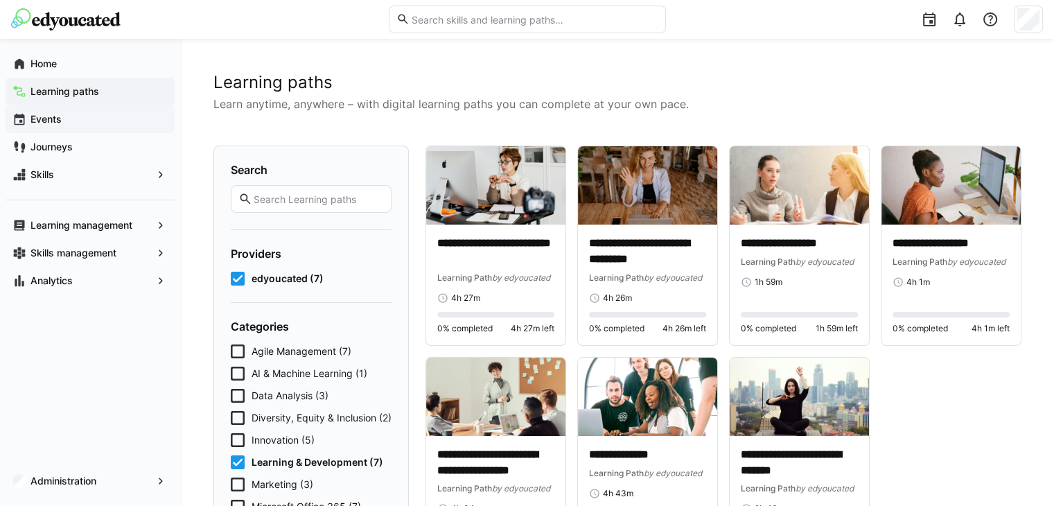
click at [90, 119] on span "Events" at bounding box center [97, 119] width 139 height 14
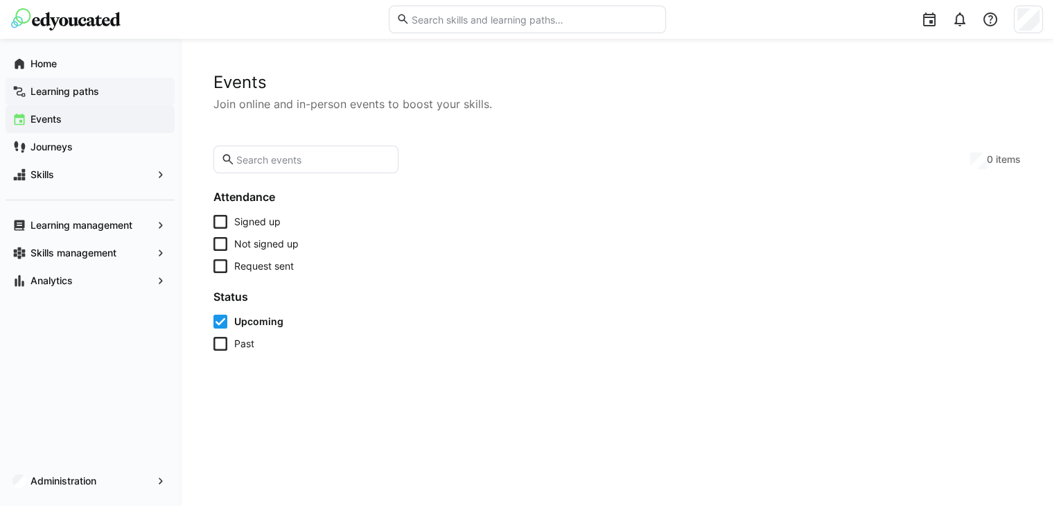
click at [114, 91] on span "Learning paths" at bounding box center [97, 92] width 139 height 14
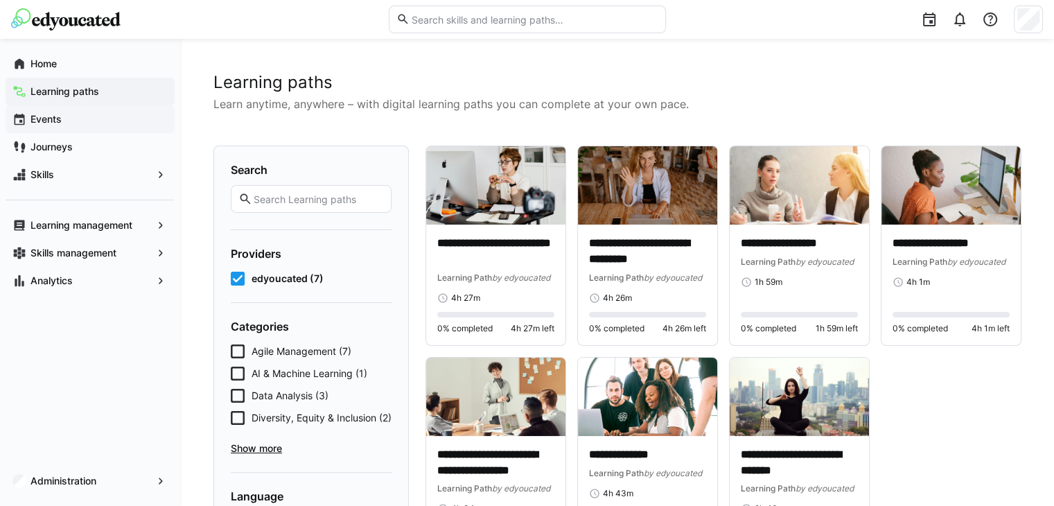
click at [118, 123] on span "Events" at bounding box center [97, 119] width 139 height 14
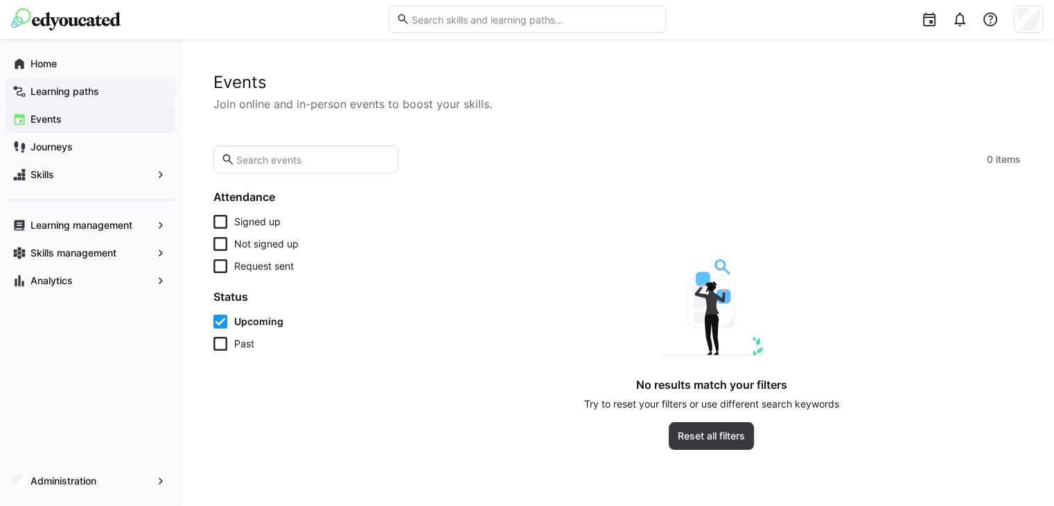
click at [0, 0] on app-navigation-label "Learning paths" at bounding box center [0, 0] width 0 height 0
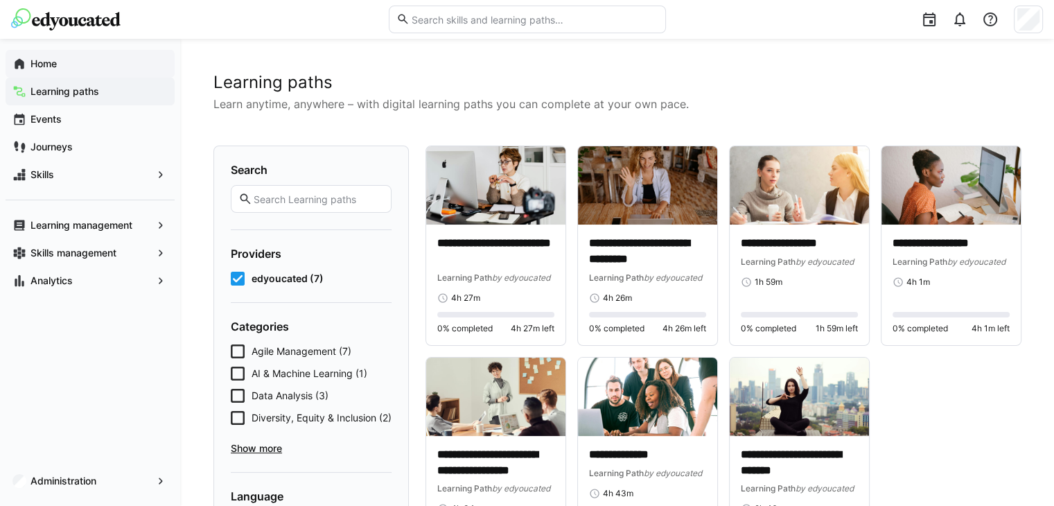
click at [92, 53] on div "Home" at bounding box center [90, 64] width 169 height 28
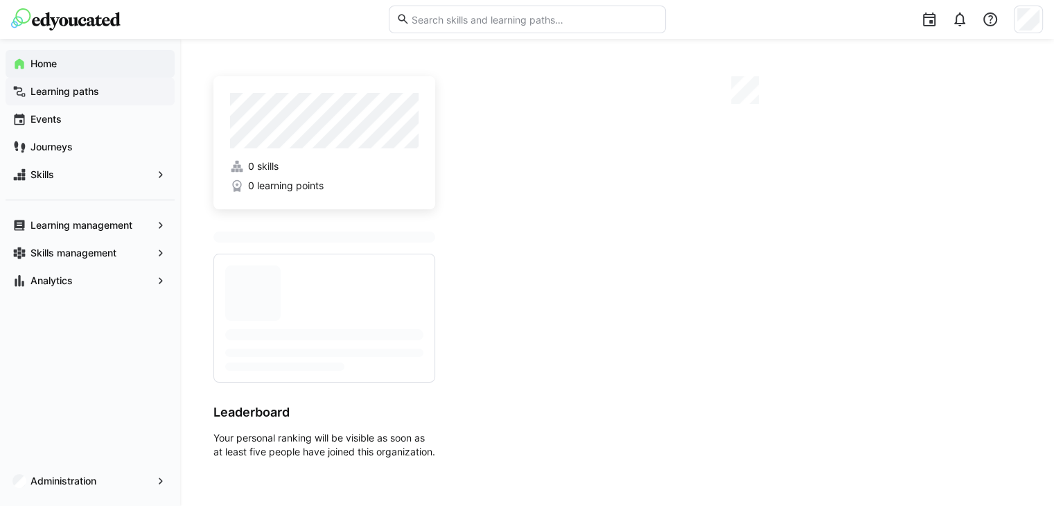
click at [91, 85] on span "Learning paths" at bounding box center [97, 92] width 139 height 14
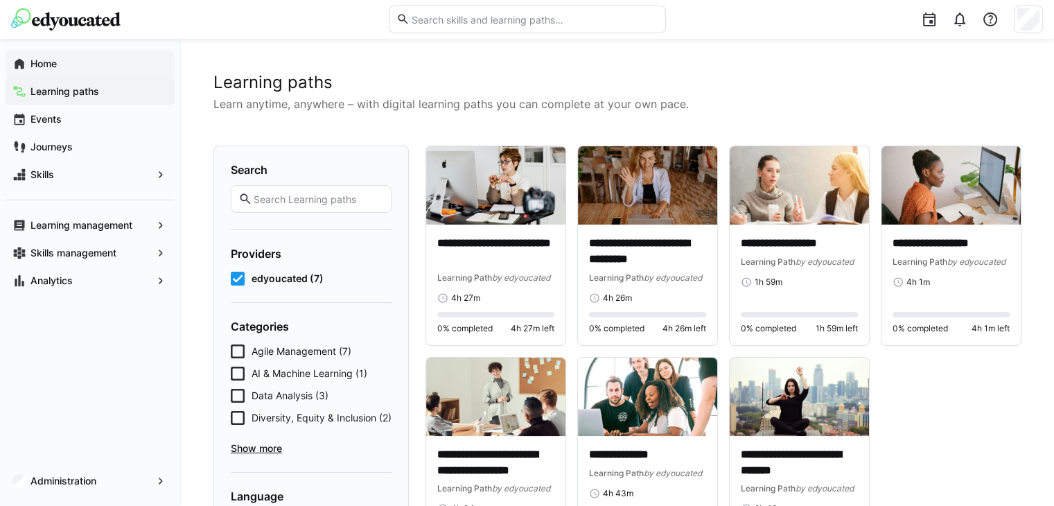
click at [78, 71] on div "Home" at bounding box center [90, 64] width 169 height 28
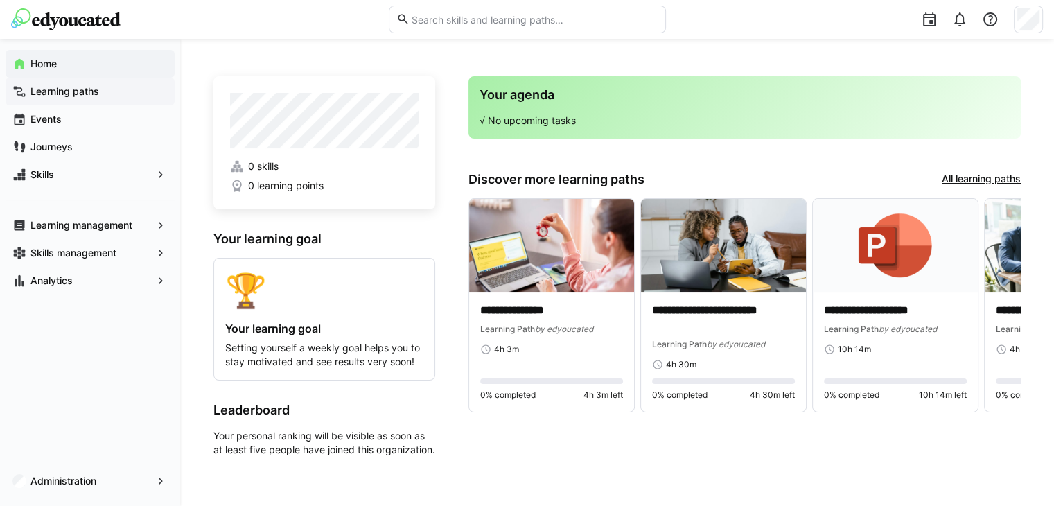
click at [85, 98] on span "Learning paths" at bounding box center [97, 92] width 139 height 14
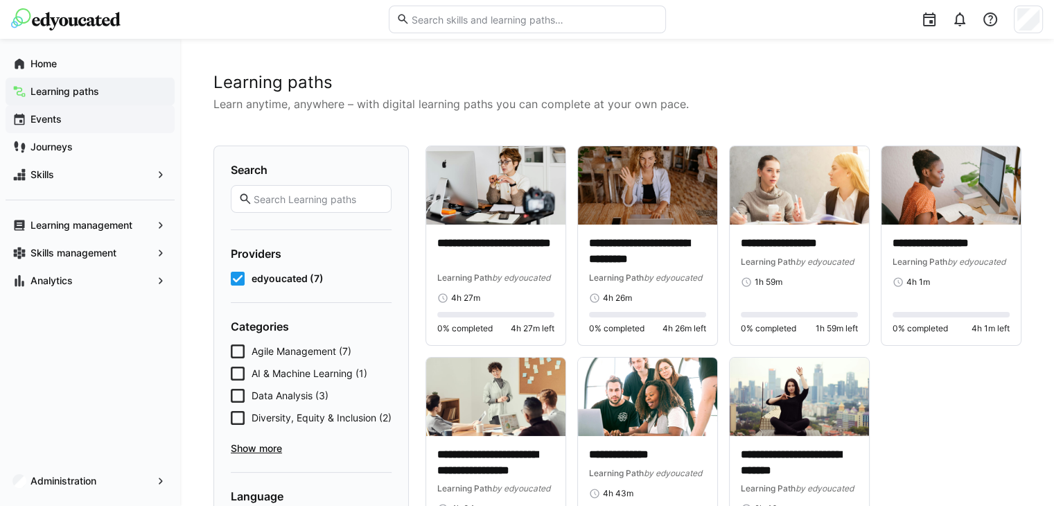
click at [73, 120] on span "Events" at bounding box center [97, 119] width 139 height 14
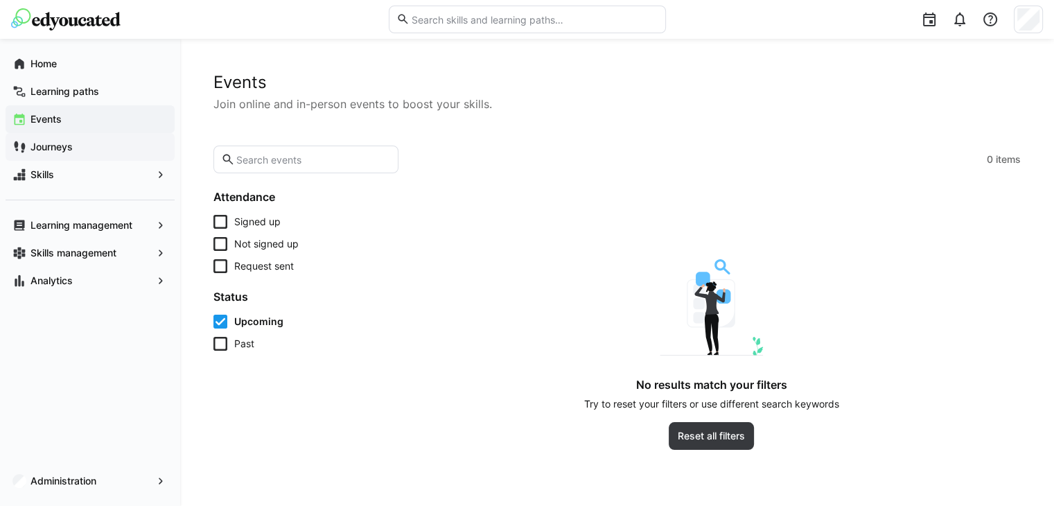
click at [85, 155] on div "Journeys" at bounding box center [90, 147] width 169 height 28
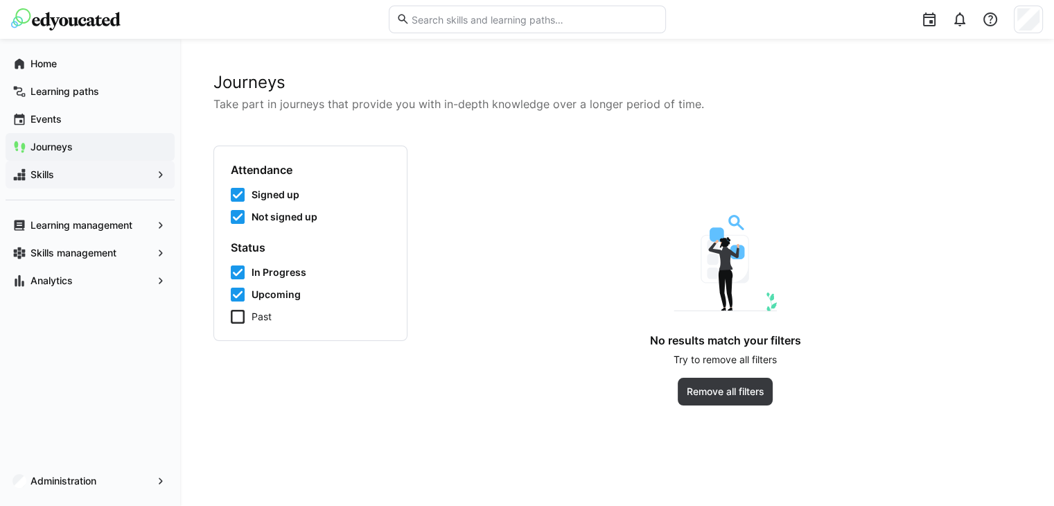
click at [87, 174] on span "Skills" at bounding box center [89, 175] width 123 height 14
click at [87, 123] on span "Events" at bounding box center [97, 119] width 139 height 14
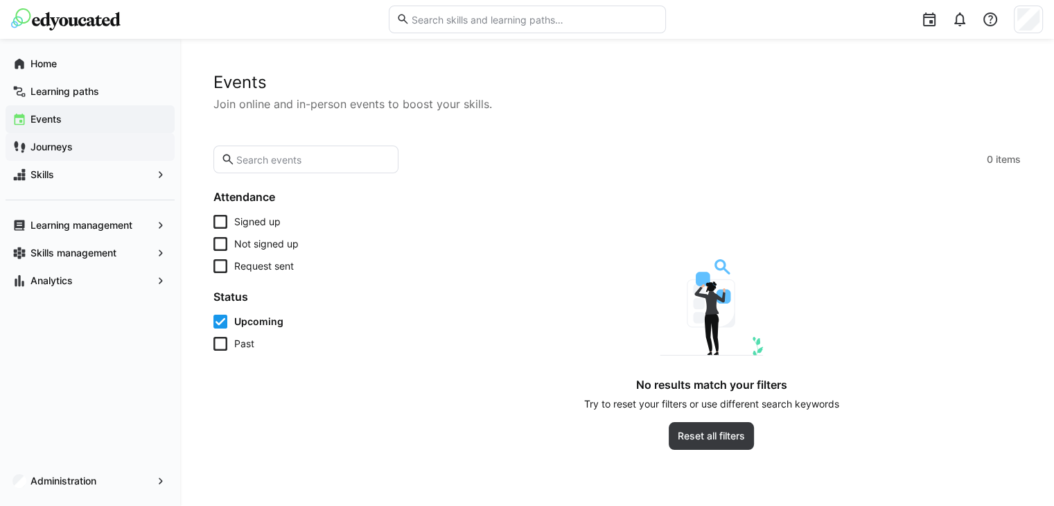
click at [94, 141] on span "Journeys" at bounding box center [97, 147] width 139 height 14
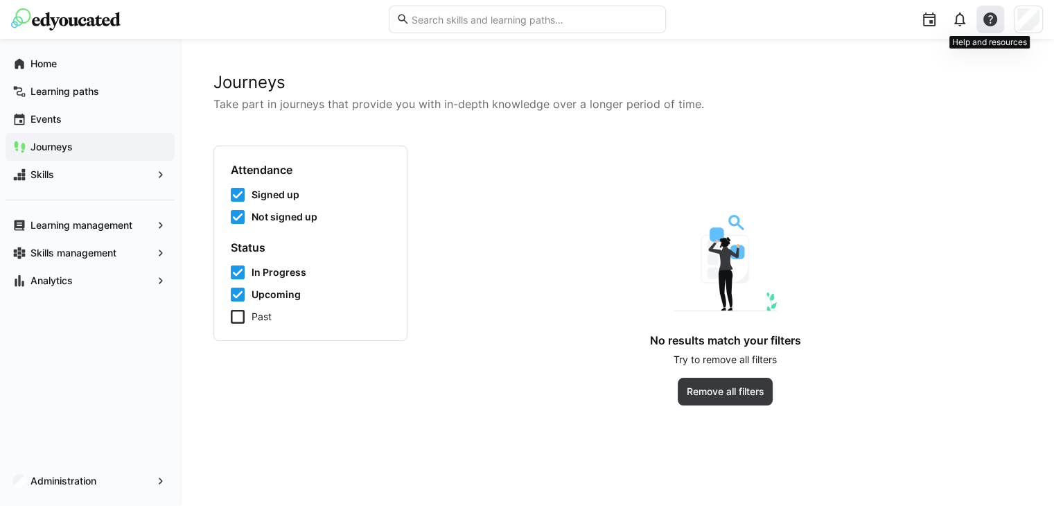
click at [992, 26] on eds-icon at bounding box center [990, 19] width 17 height 17
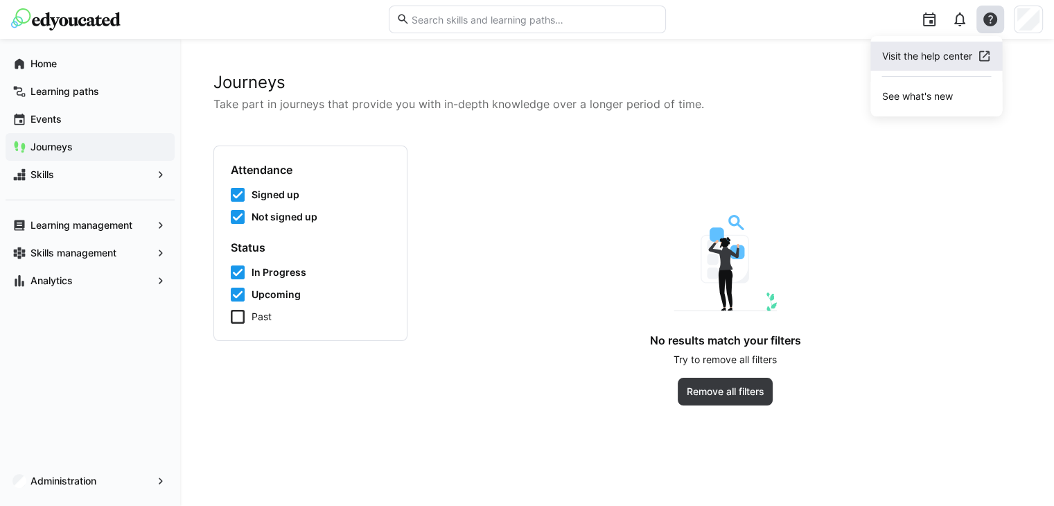
click at [942, 67] on span "Visit the help center" at bounding box center [936, 56] width 132 height 29
click at [55, 178] on span "Skills" at bounding box center [89, 175] width 123 height 14
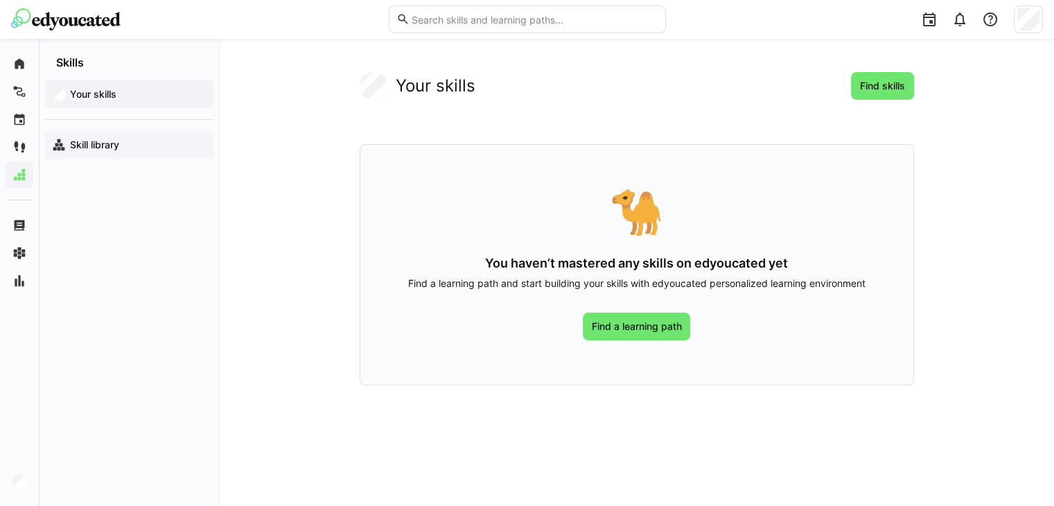
click at [0, 0] on app-navigation-label "Skill library" at bounding box center [0, 0] width 0 height 0
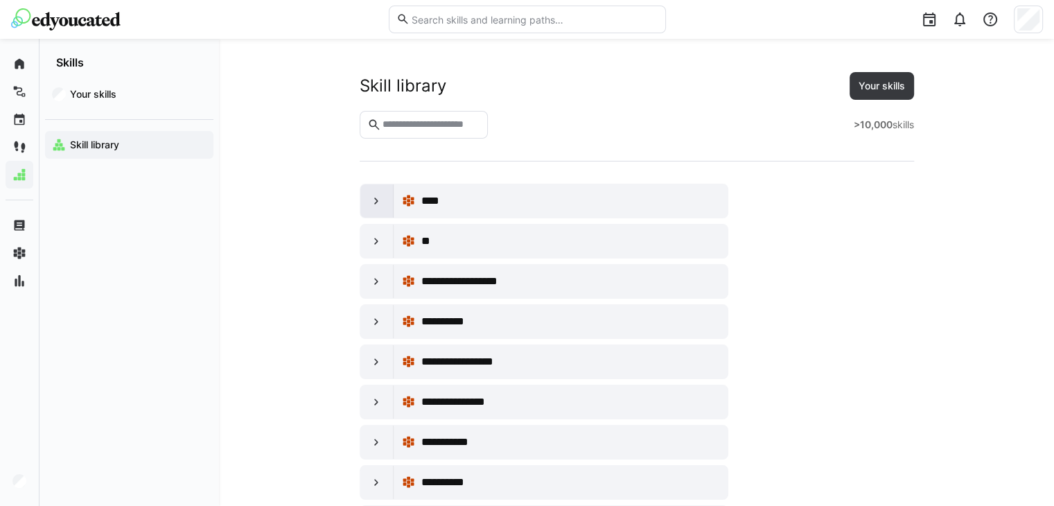
click at [378, 204] on eds-icon at bounding box center [376, 201] width 14 height 14
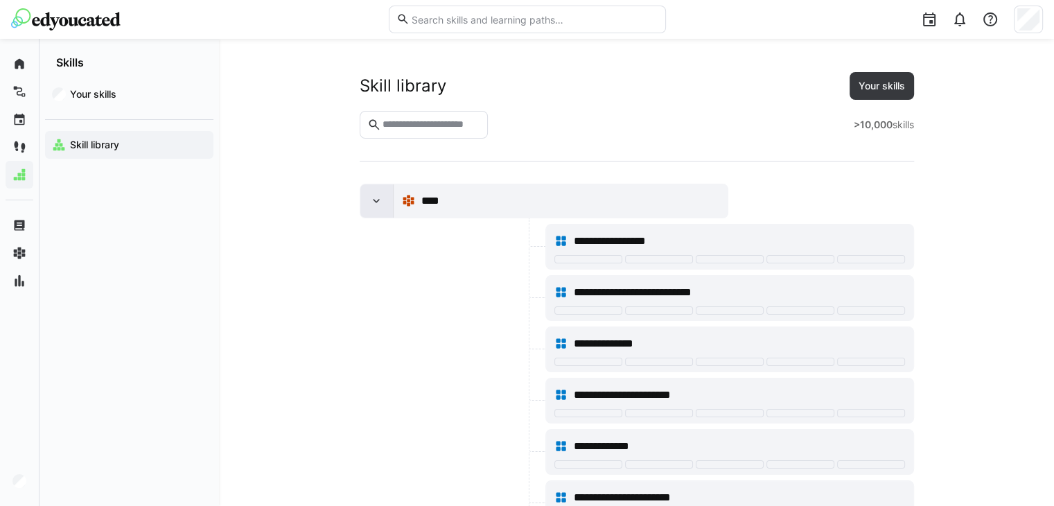
click at [378, 204] on eds-icon at bounding box center [376, 201] width 14 height 14
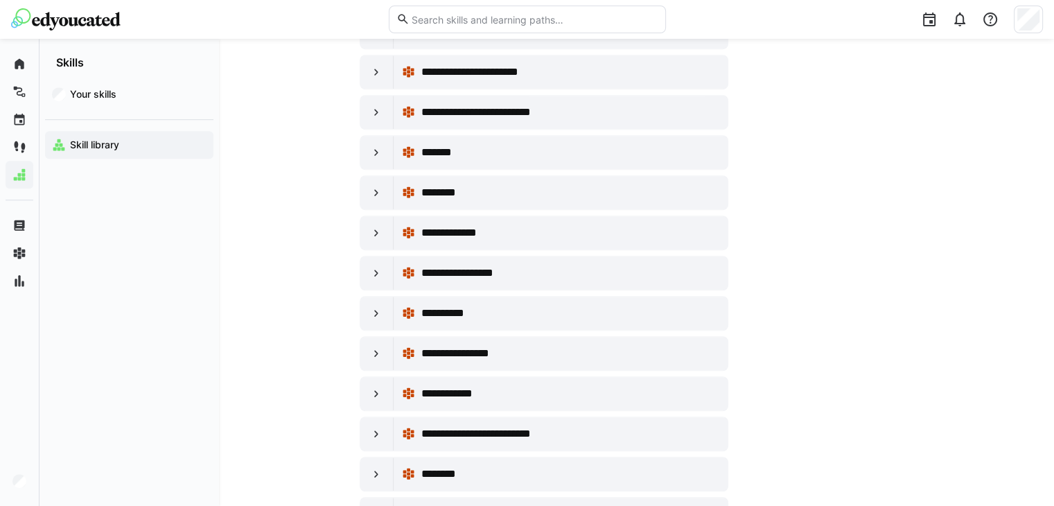
scroll to position [893, 0]
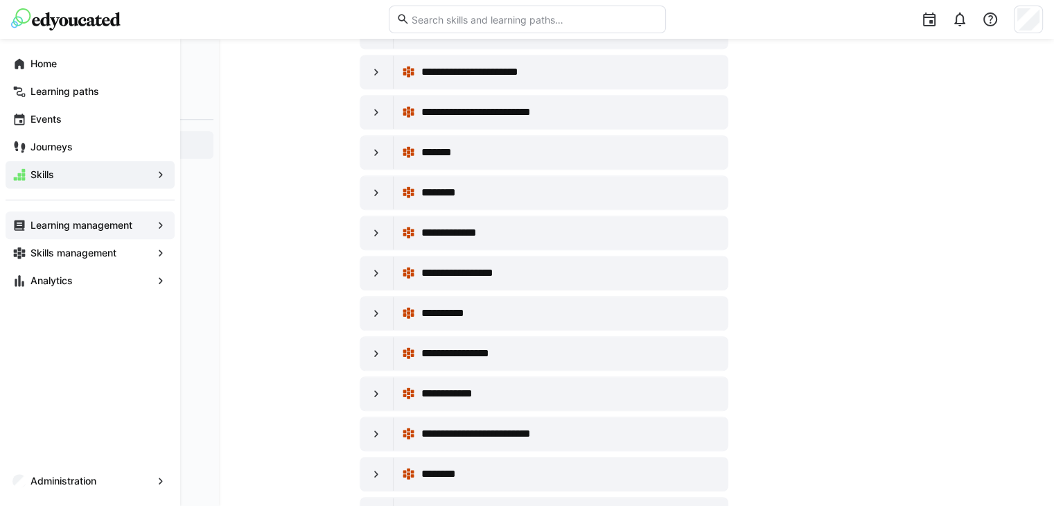
click at [15, 222] on eds-icon at bounding box center [19, 225] width 14 height 14
click at [0, 0] on app-navigation-label "Learning management" at bounding box center [0, 0] width 0 height 0
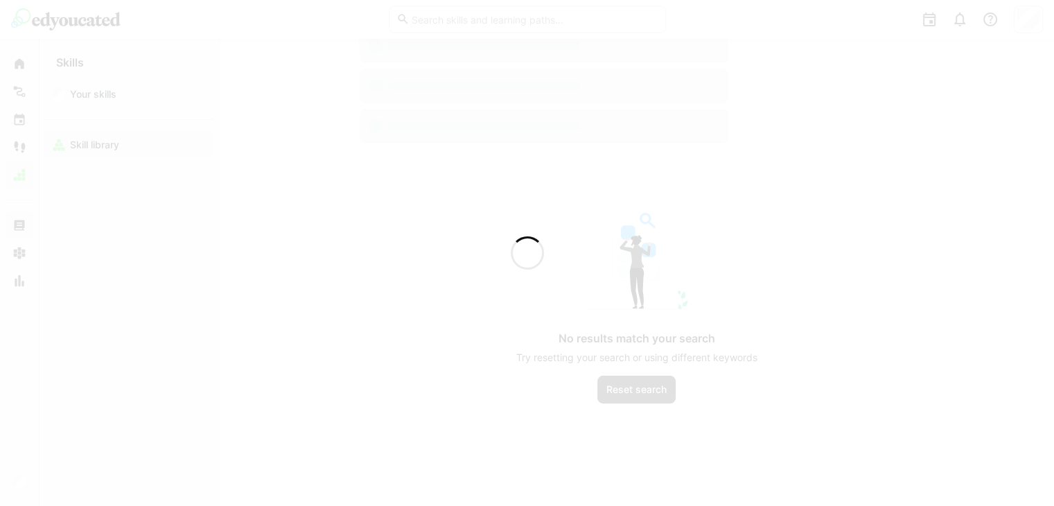
scroll to position [274, 0]
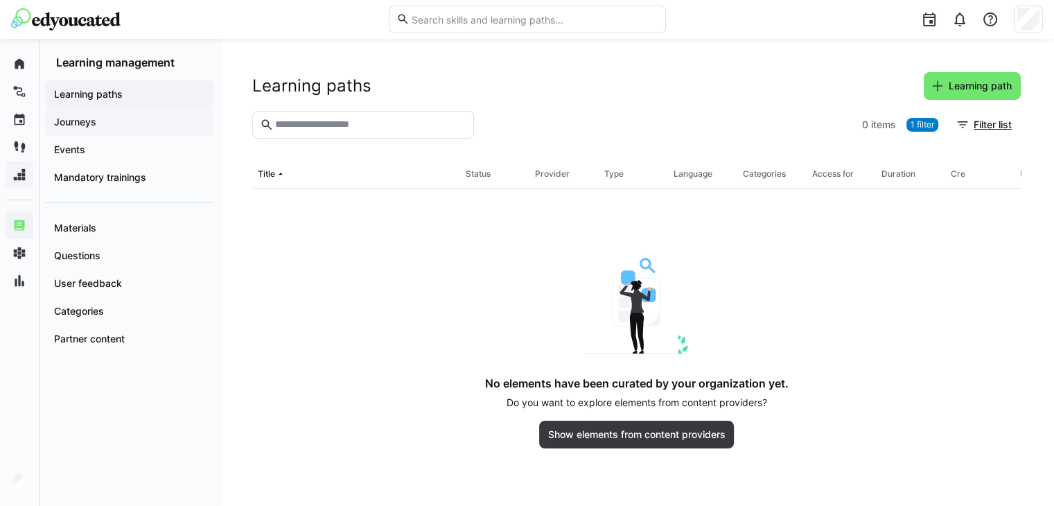
click at [117, 125] on span "Journeys" at bounding box center [129, 122] width 155 height 14
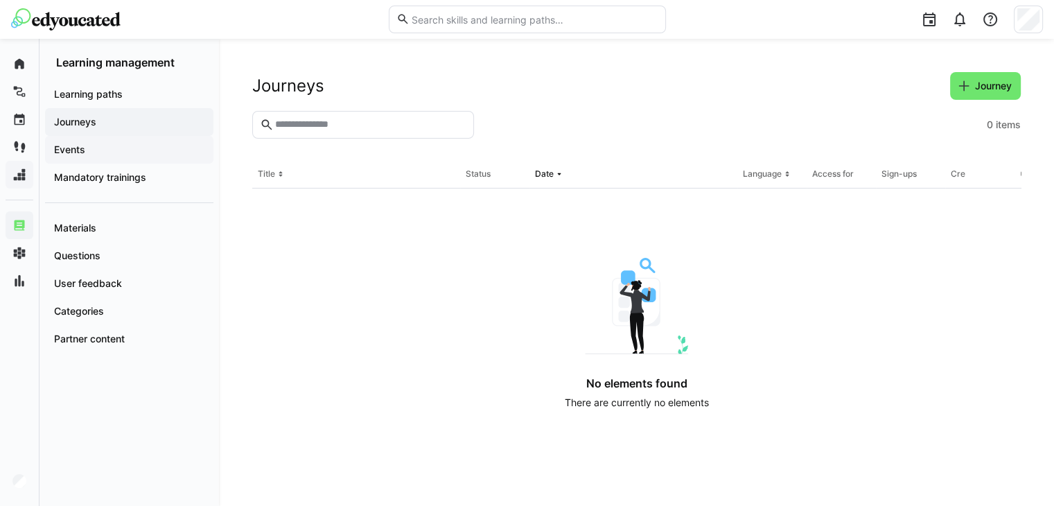
click at [110, 139] on div "Events" at bounding box center [129, 150] width 168 height 28
click at [104, 157] on div "Events" at bounding box center [129, 150] width 168 height 28
click at [0, 0] on app-navigation-label "Mandatory trainings" at bounding box center [0, 0] width 0 height 0
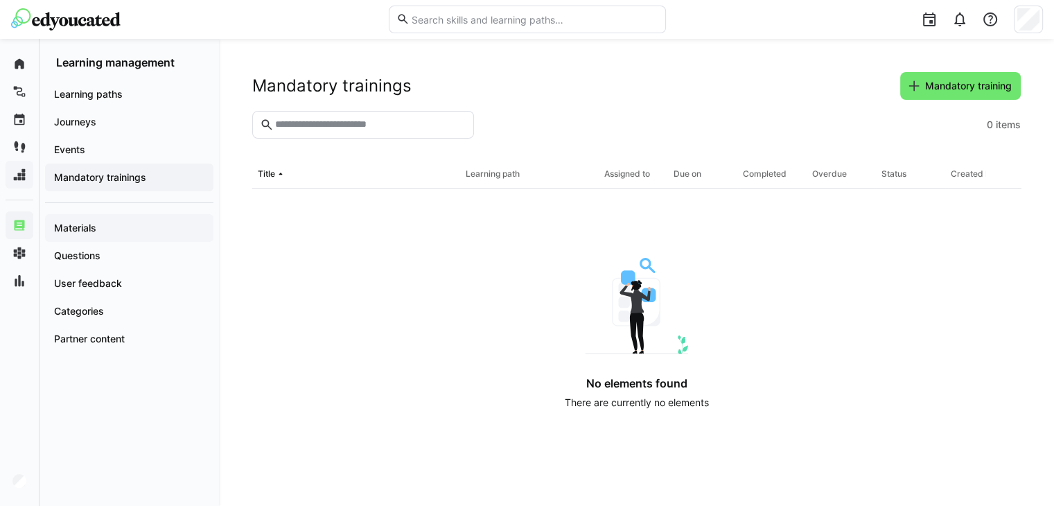
click at [103, 222] on span "Materials" at bounding box center [129, 228] width 155 height 14
click at [99, 231] on span "Materials" at bounding box center [129, 228] width 155 height 14
click at [0, 0] on app-navigation-label "Questions" at bounding box center [0, 0] width 0 height 0
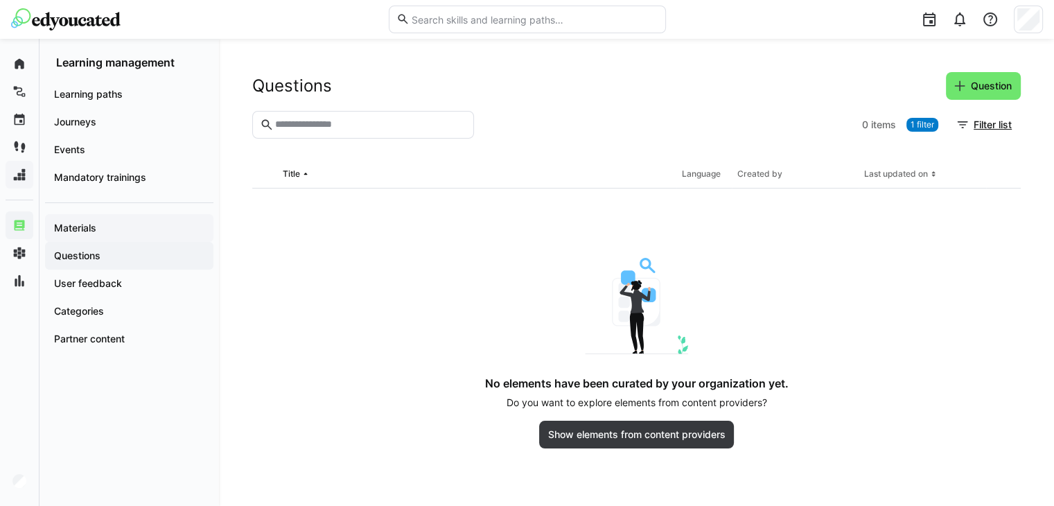
click at [0, 0] on app-navigation-label "Materials" at bounding box center [0, 0] width 0 height 0
click at [0, 0] on app-navigation-label "Questions" at bounding box center [0, 0] width 0 height 0
click at [0, 0] on app-navigation-label "User feedback" at bounding box center [0, 0] width 0 height 0
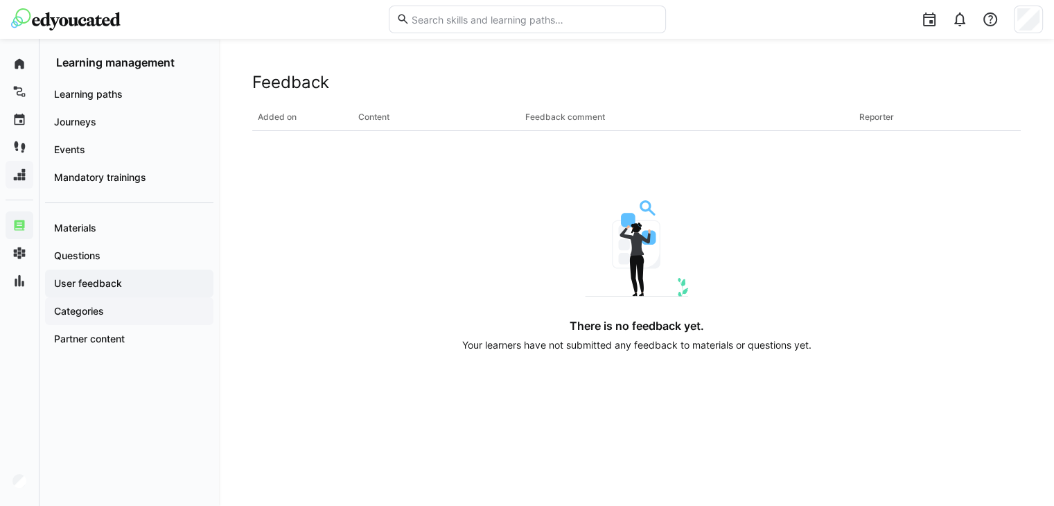
click at [0, 0] on app-navigation-label "Categories" at bounding box center [0, 0] width 0 height 0
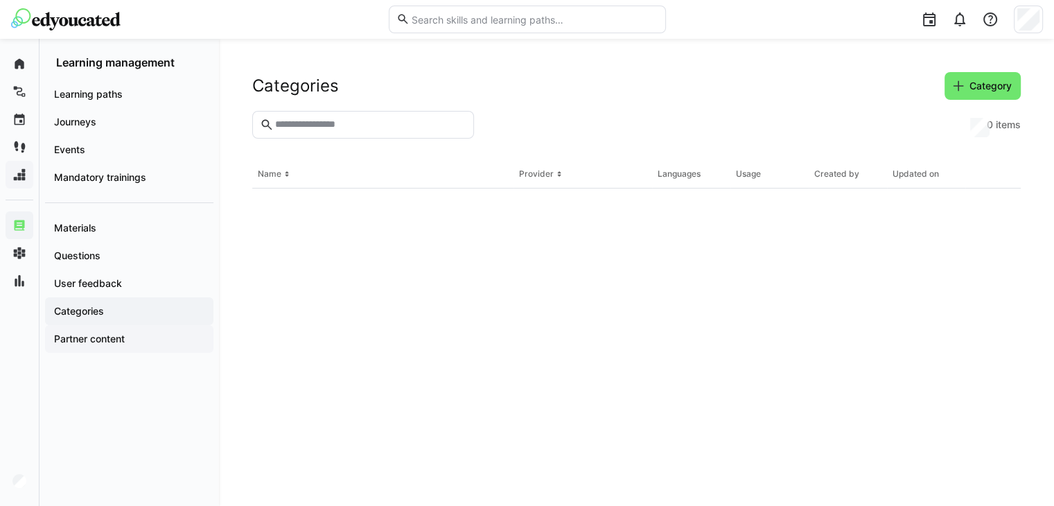
click at [0, 0] on app-navigation-label "Partner content" at bounding box center [0, 0] width 0 height 0
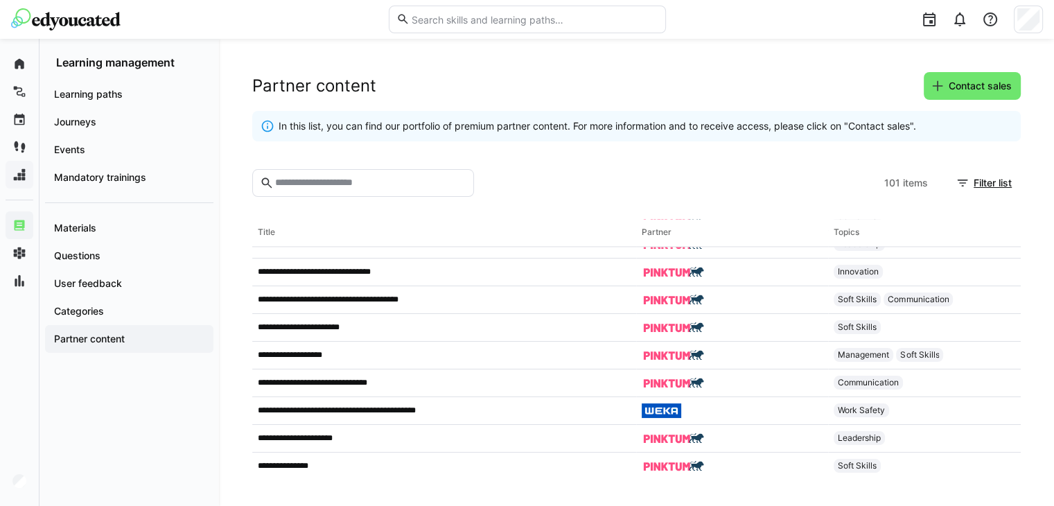
scroll to position [2573, 0]
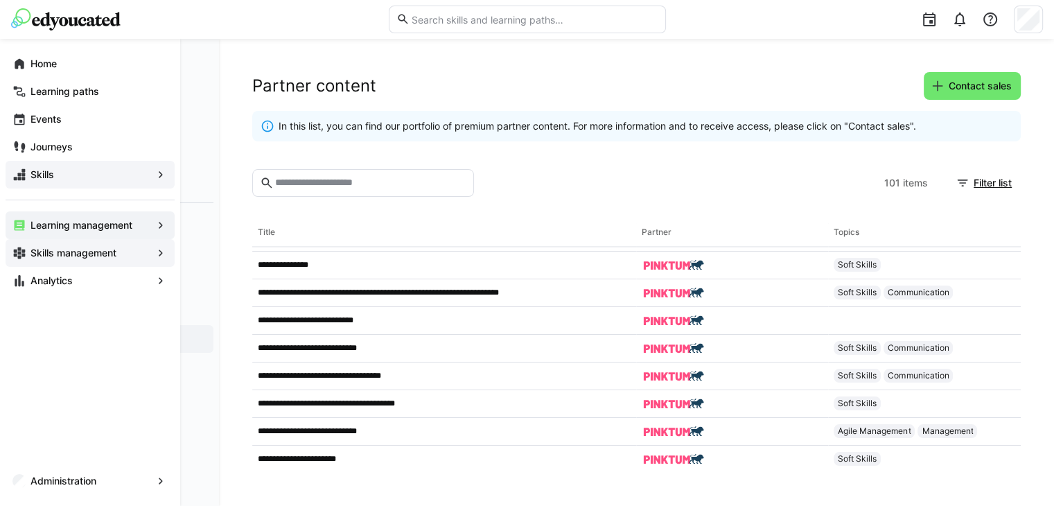
click at [24, 250] on eds-icon at bounding box center [19, 253] width 14 height 14
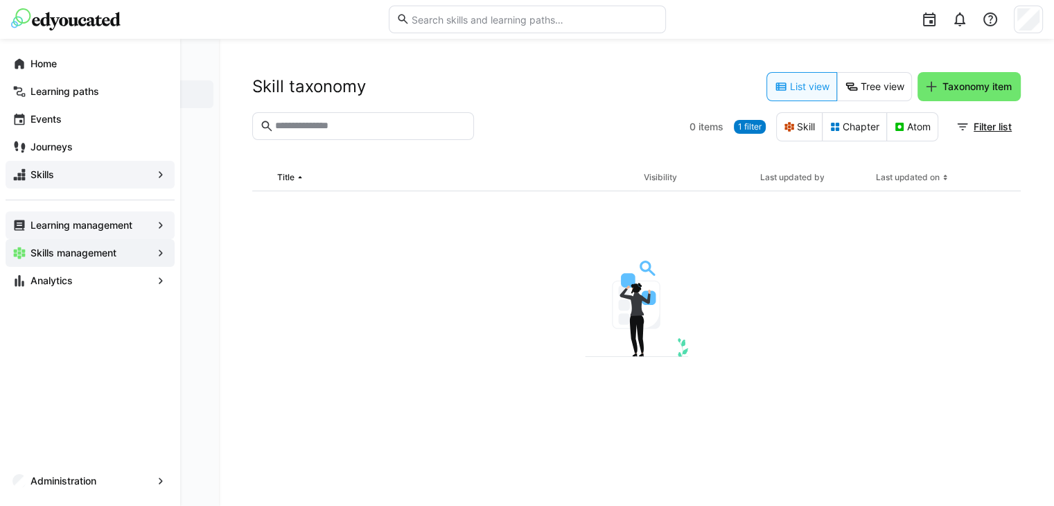
click at [0, 0] on app-navigation-label "Skills management" at bounding box center [0, 0] width 0 height 0
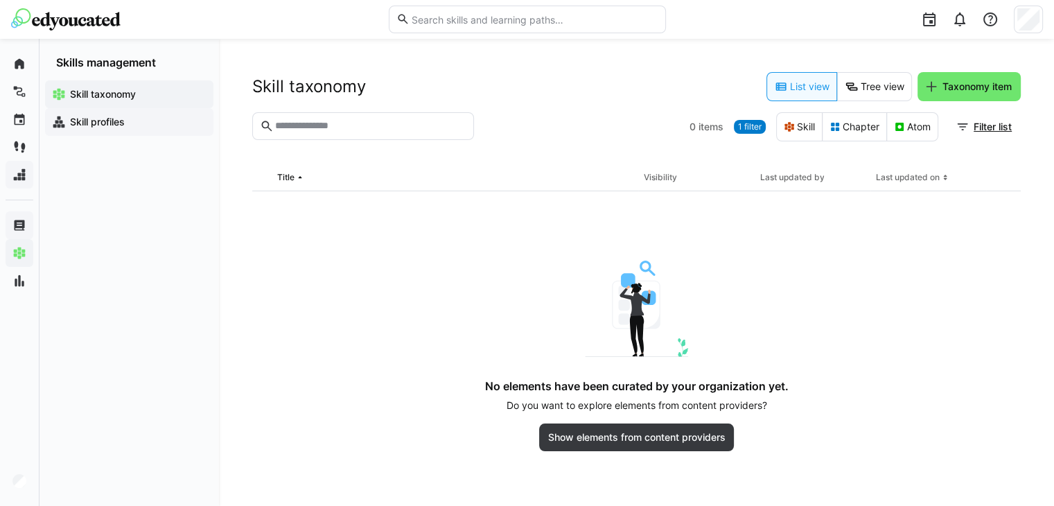
click at [100, 114] on div "Skill profiles" at bounding box center [129, 122] width 168 height 28
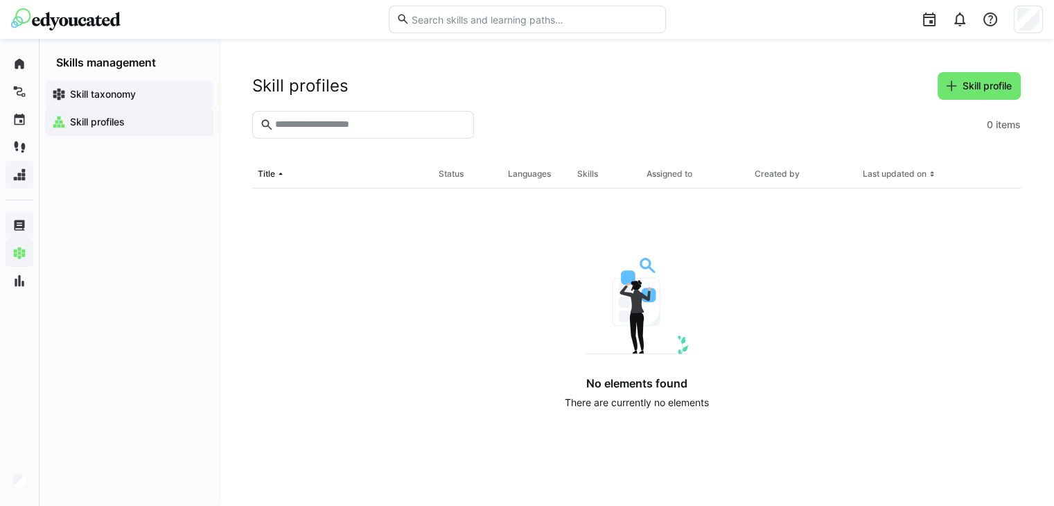
click at [97, 100] on span "Skill taxonomy" at bounding box center [137, 94] width 139 height 14
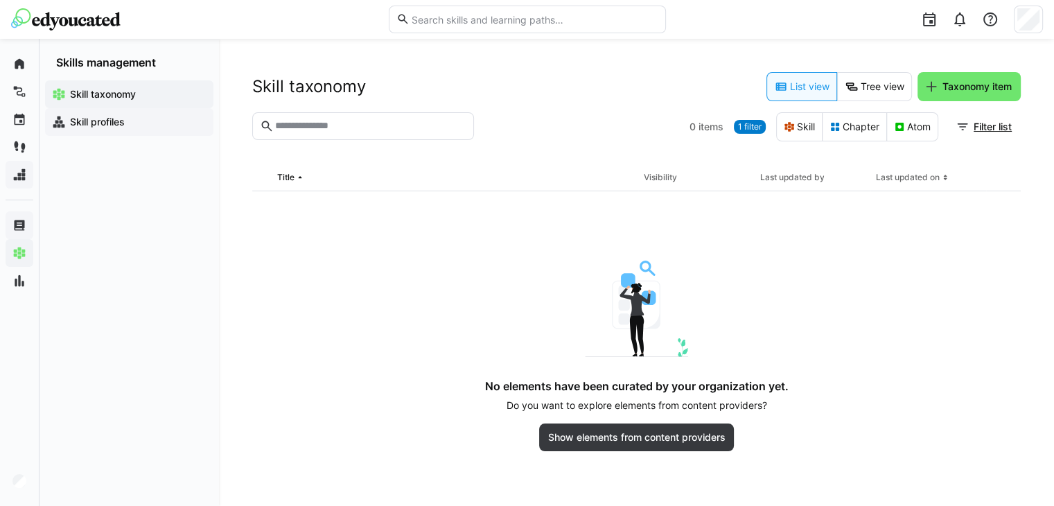
click at [0, 0] on app-navigation-label "Skill profiles" at bounding box center [0, 0] width 0 height 0
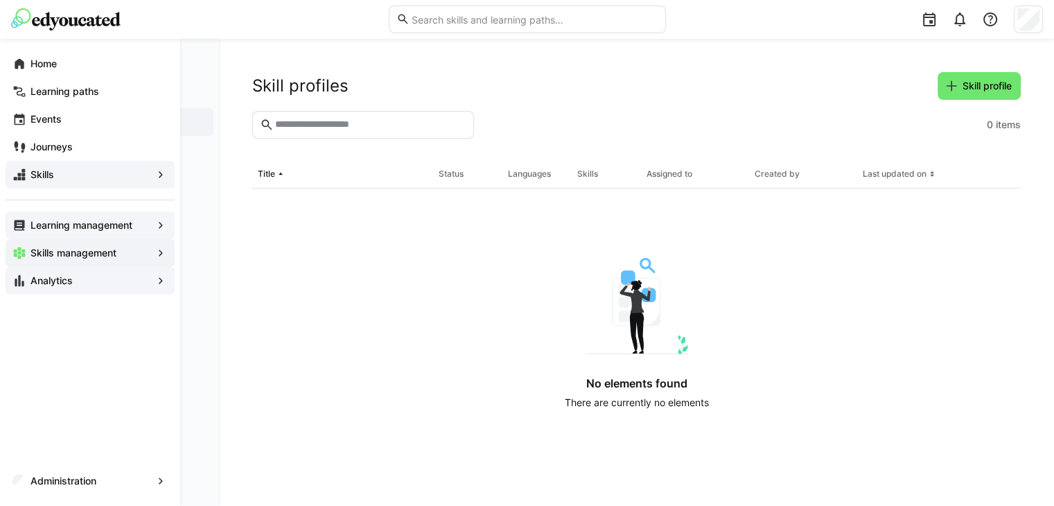
click at [22, 283] on eds-icon at bounding box center [19, 281] width 14 height 14
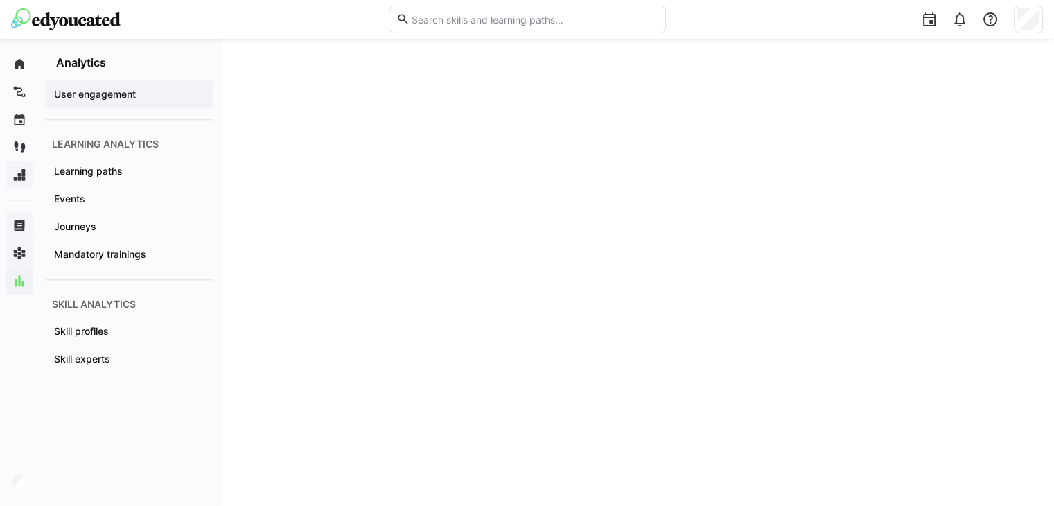
scroll to position [2144, 0]
